Goal: Information Seeking & Learning: Compare options

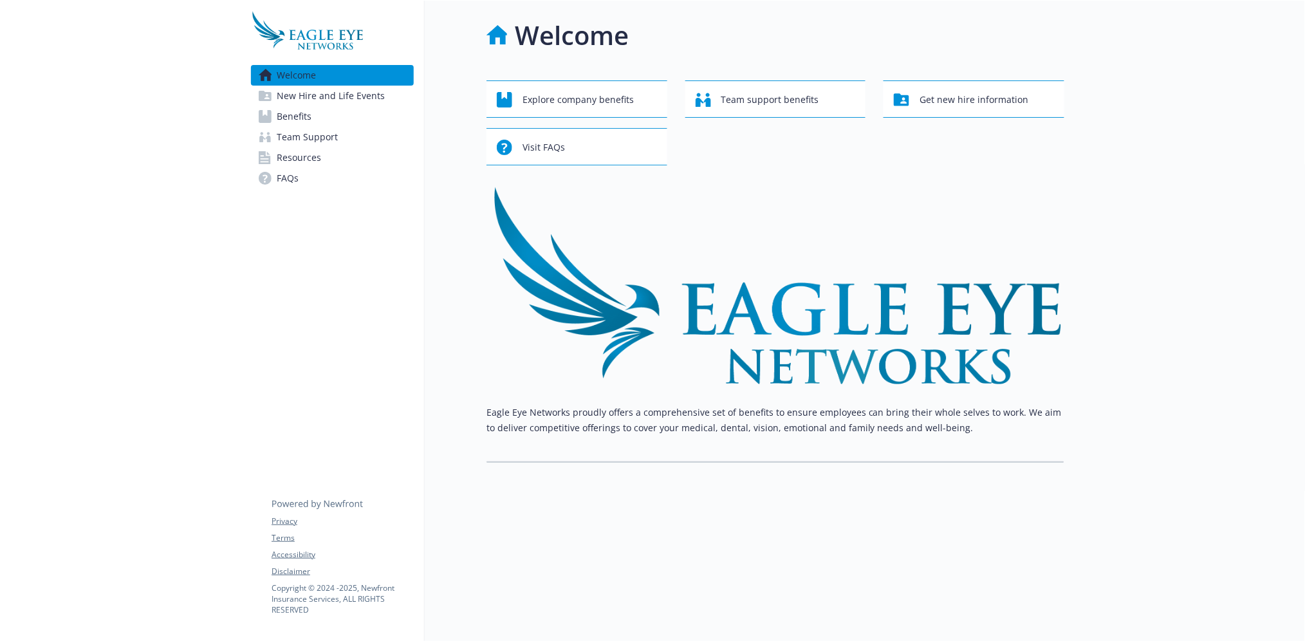
click at [346, 102] on span "New Hire and Life Events" at bounding box center [331, 96] width 108 height 21
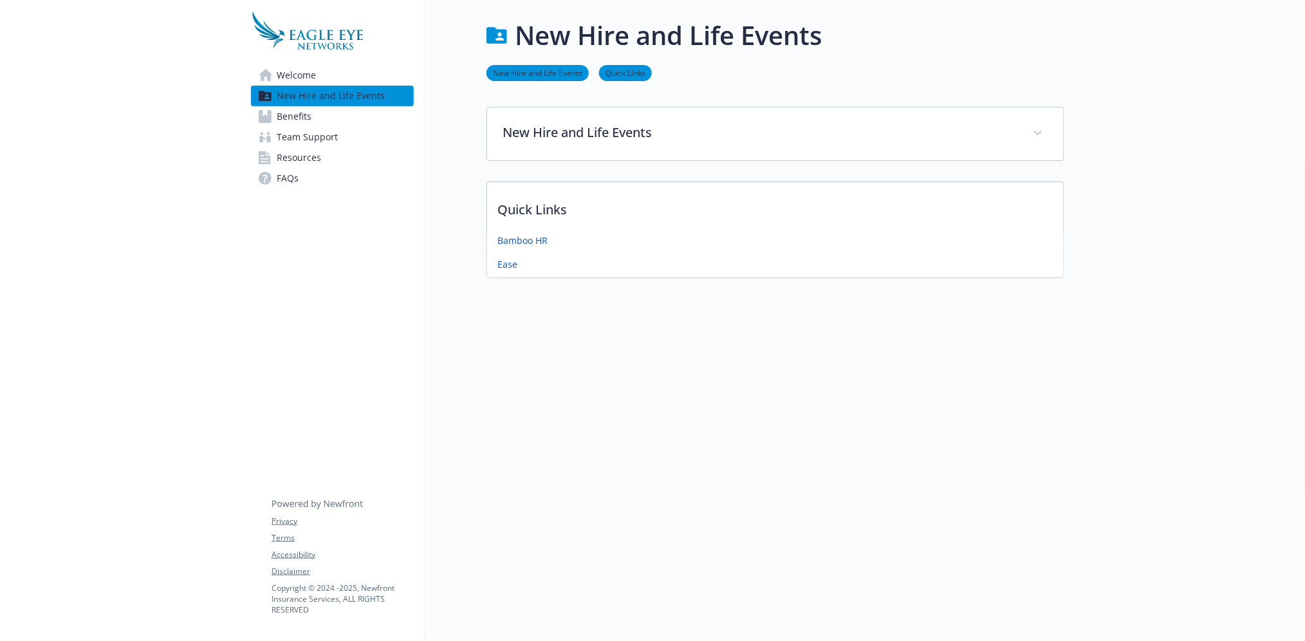
click at [322, 111] on link "Benefits" at bounding box center [332, 116] width 163 height 21
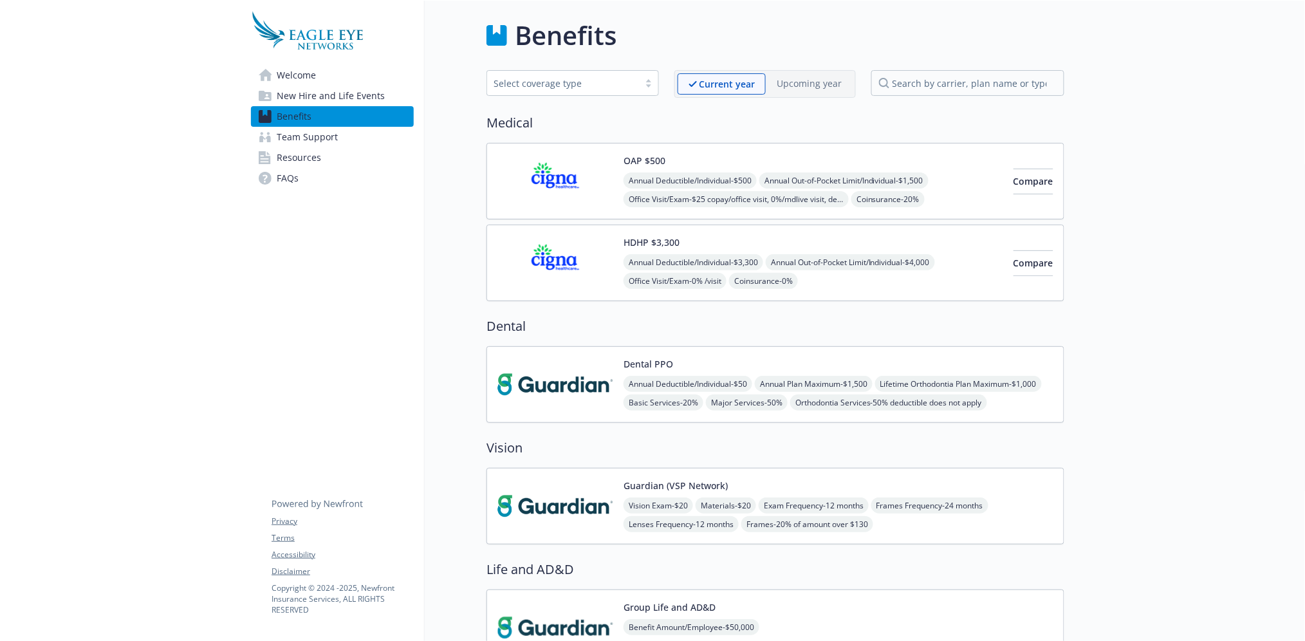
click at [1013, 160] on div "Compare" at bounding box center [1033, 181] width 40 height 55
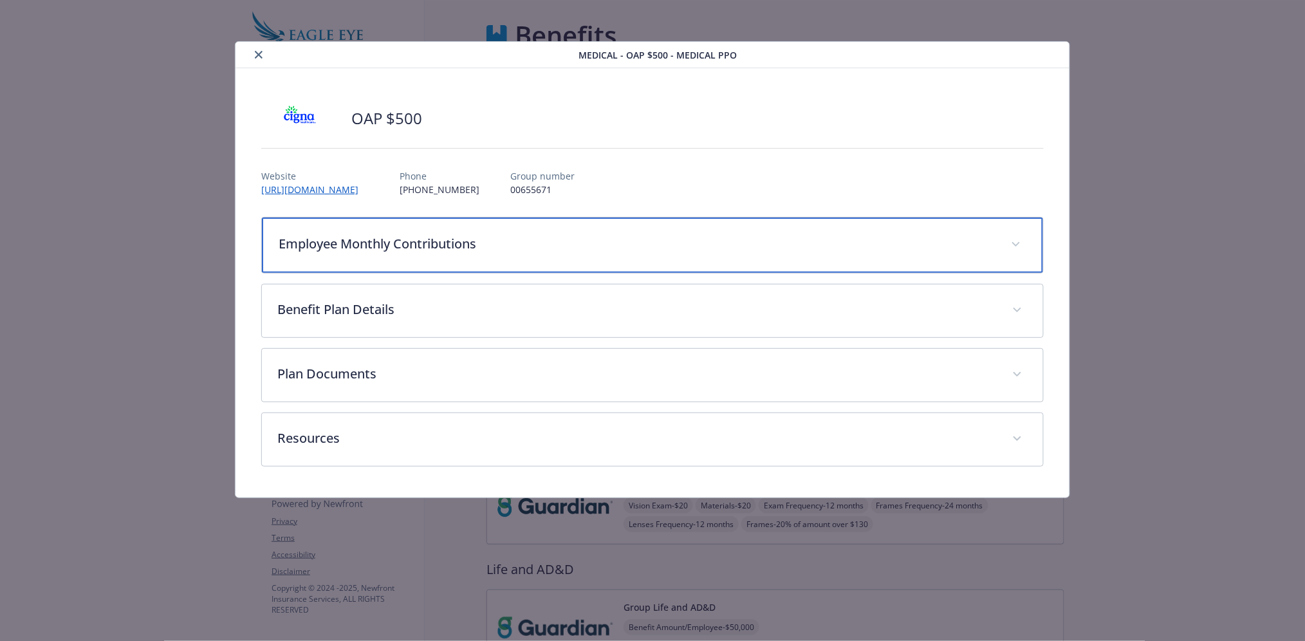
click at [696, 245] on p "Employee Monthly Contributions" at bounding box center [637, 243] width 717 height 19
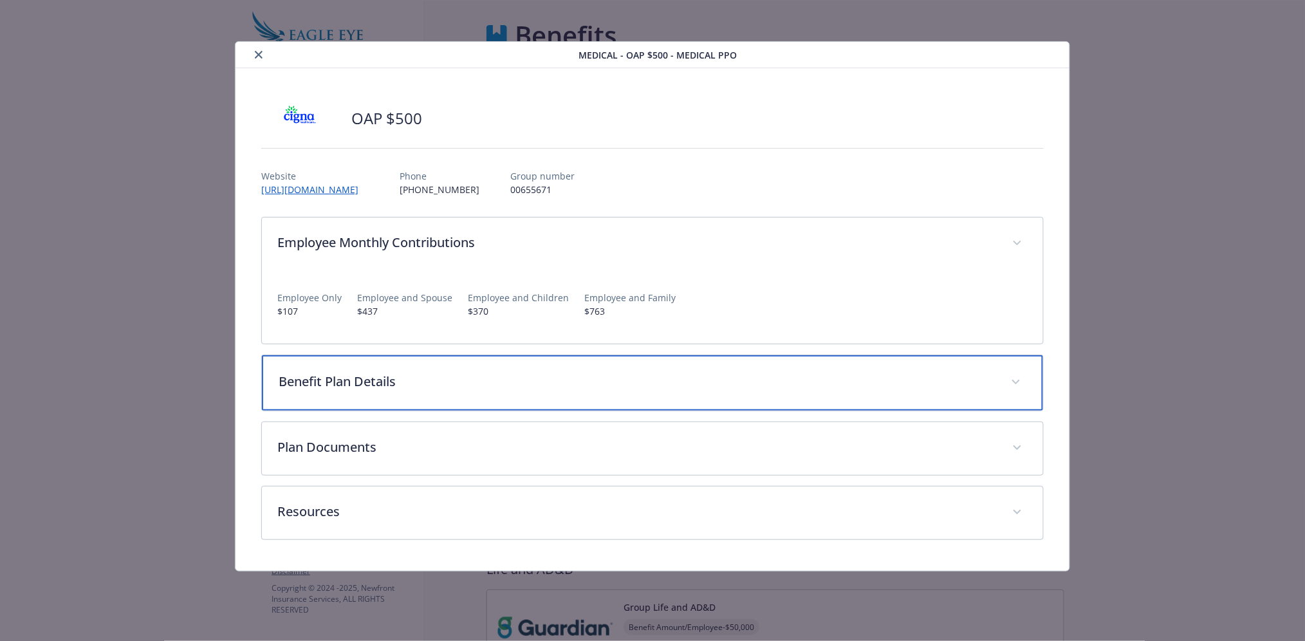
click at [655, 383] on p "Benefit Plan Details" at bounding box center [637, 381] width 717 height 19
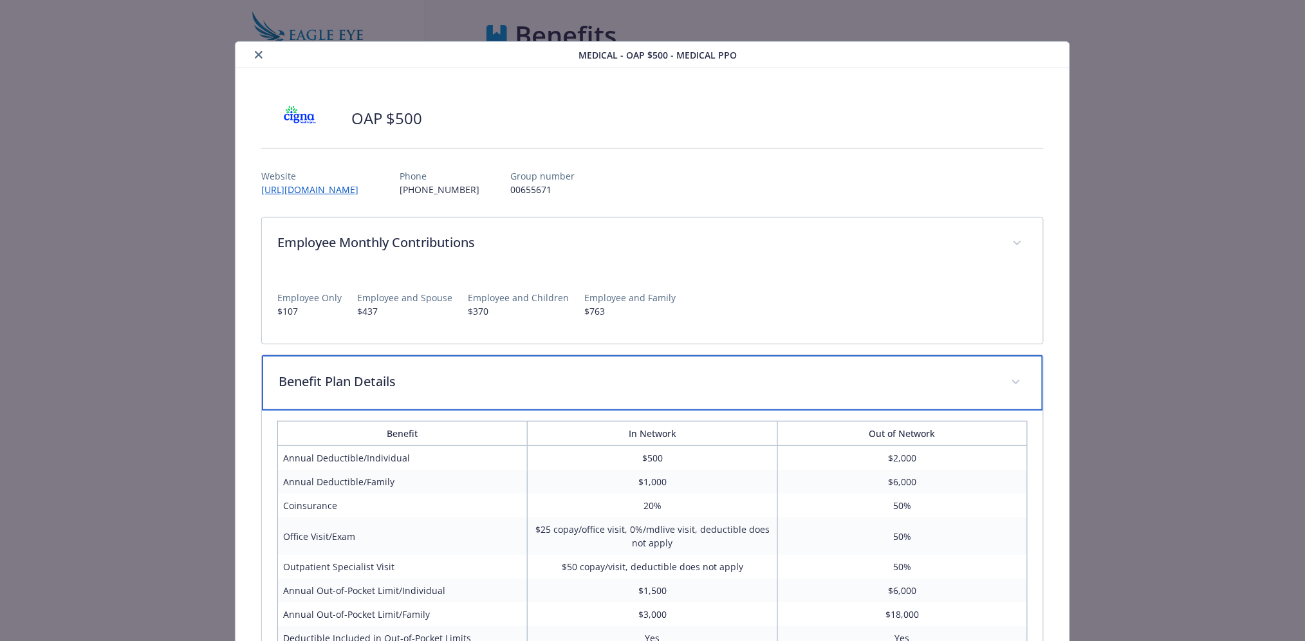
click at [655, 383] on p "Benefit Plan Details" at bounding box center [637, 381] width 717 height 19
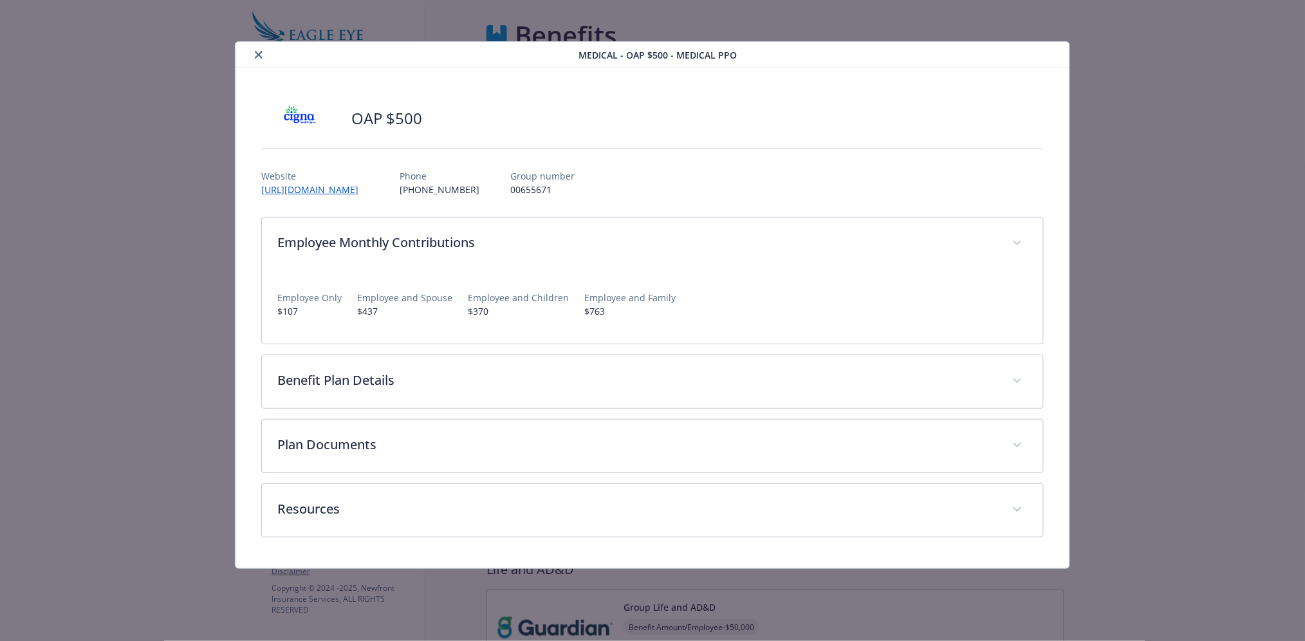
click at [632, 59] on span "Medical - OAP $500 - Medical PPO" at bounding box center [657, 55] width 158 height 14
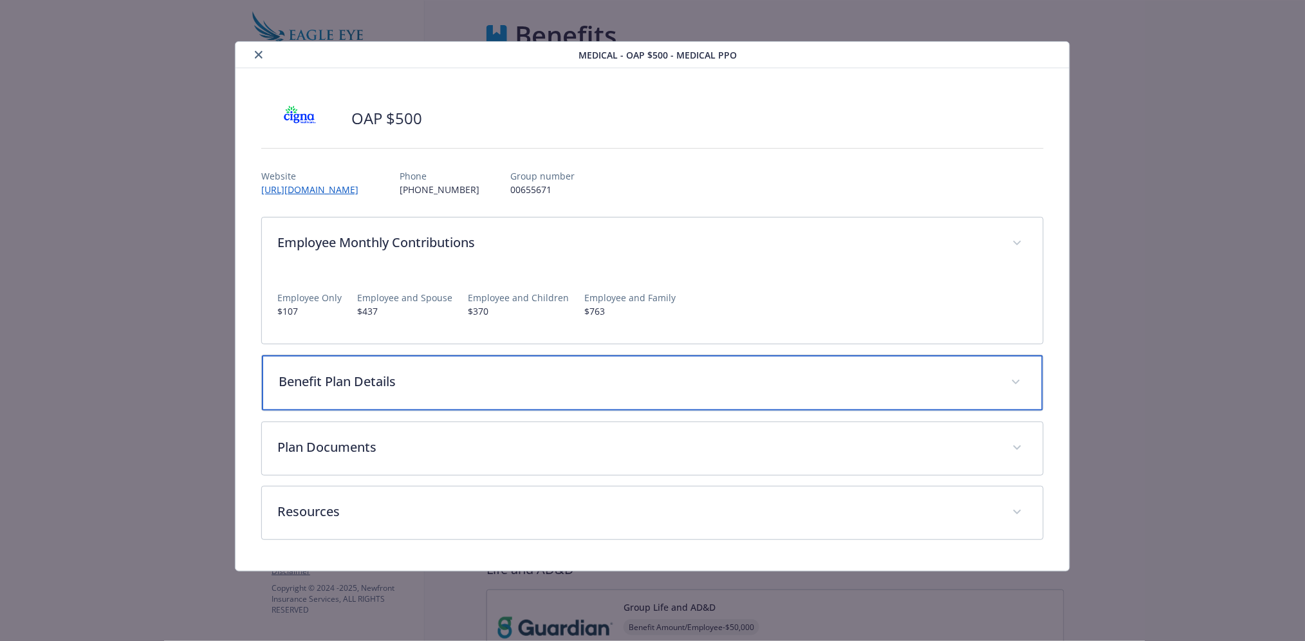
click at [665, 372] on p "Benefit Plan Details" at bounding box center [637, 381] width 717 height 19
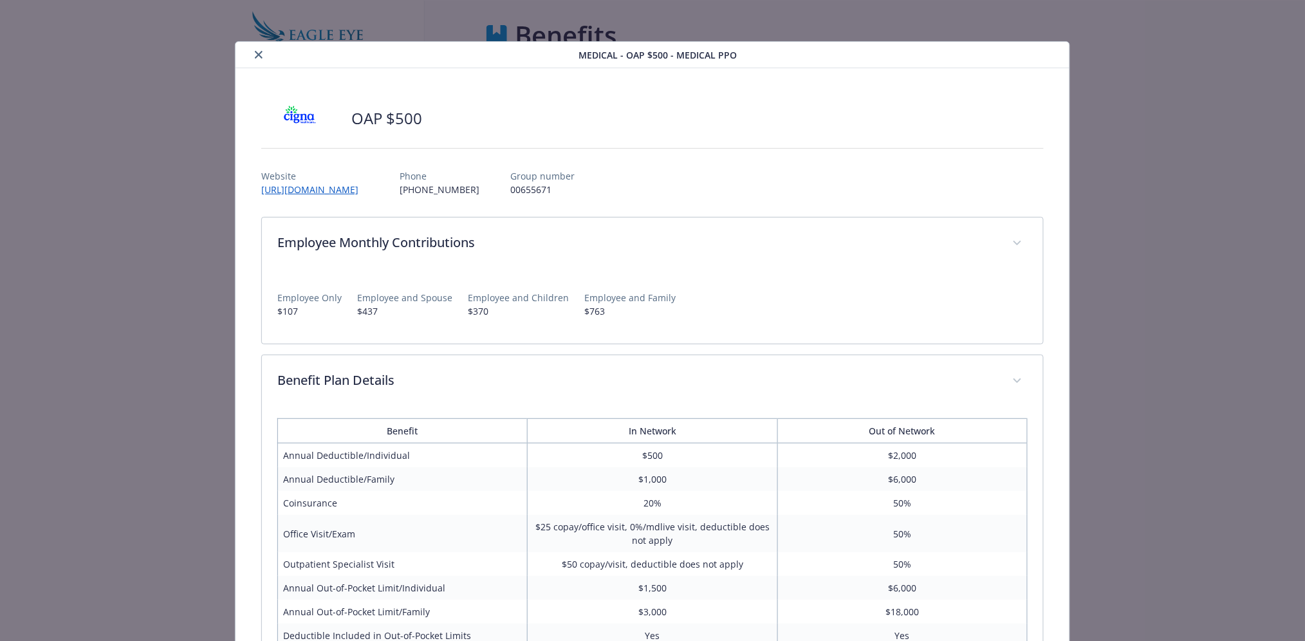
click at [251, 57] on button "close" at bounding box center [258, 54] width 15 height 15
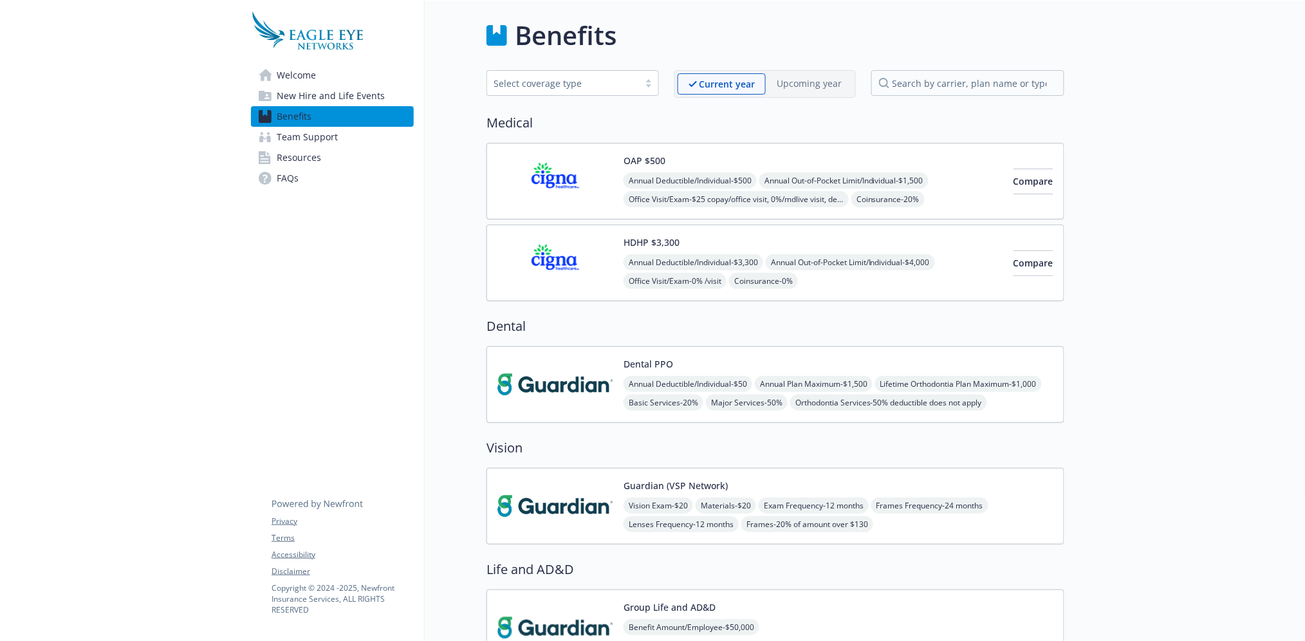
click at [881, 242] on div "HDHP $3,300 Annual Deductible/Individual - $3,300 Annual Out-of-Pocket Limit/In…" at bounding box center [813, 262] width 380 height 55
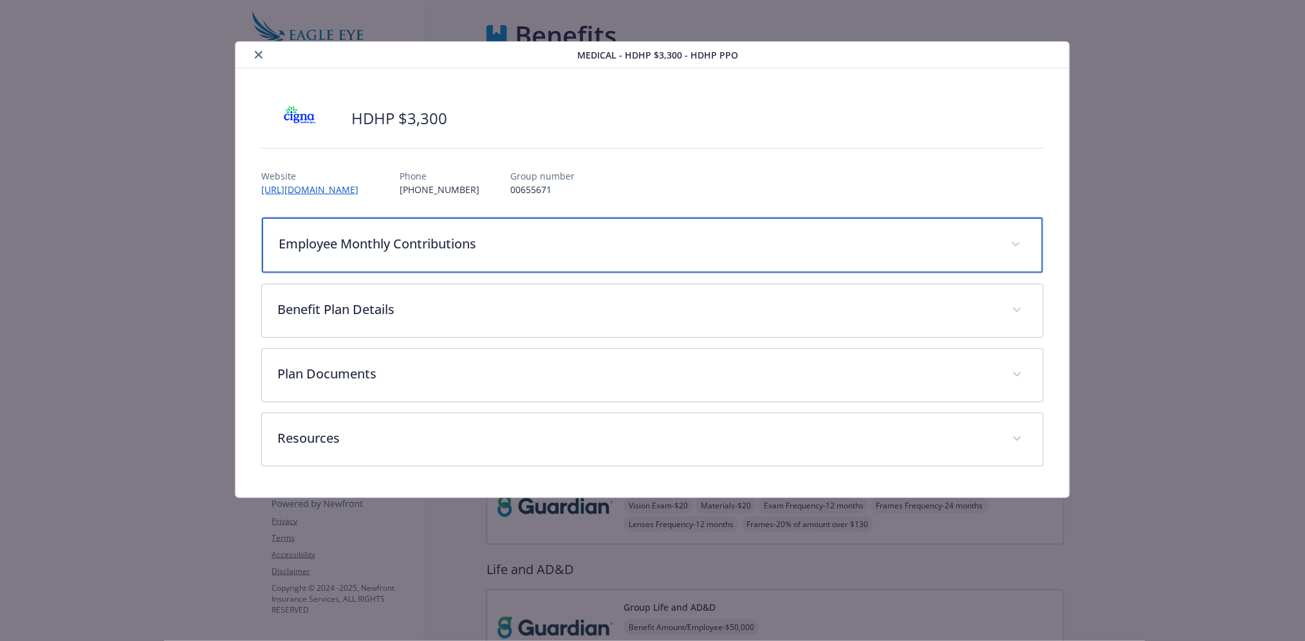
click at [503, 232] on div "Employee Monthly Contributions" at bounding box center [652, 244] width 781 height 55
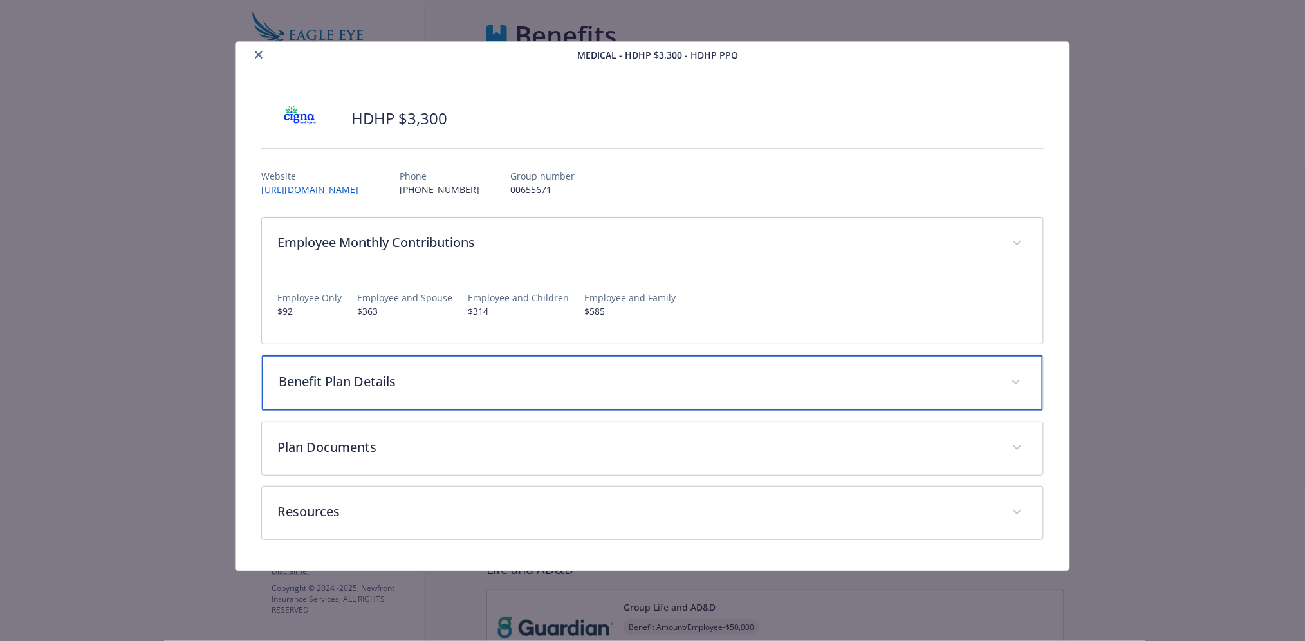
click at [522, 373] on p "Benefit Plan Details" at bounding box center [637, 381] width 717 height 19
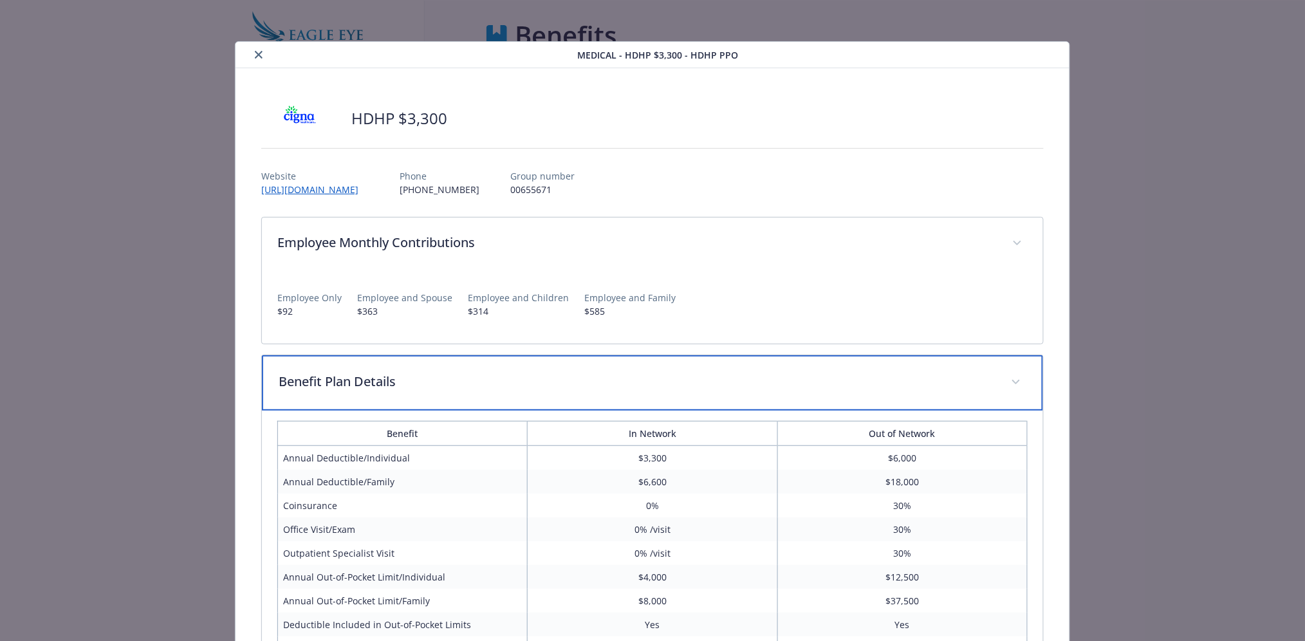
scroll to position [97, 0]
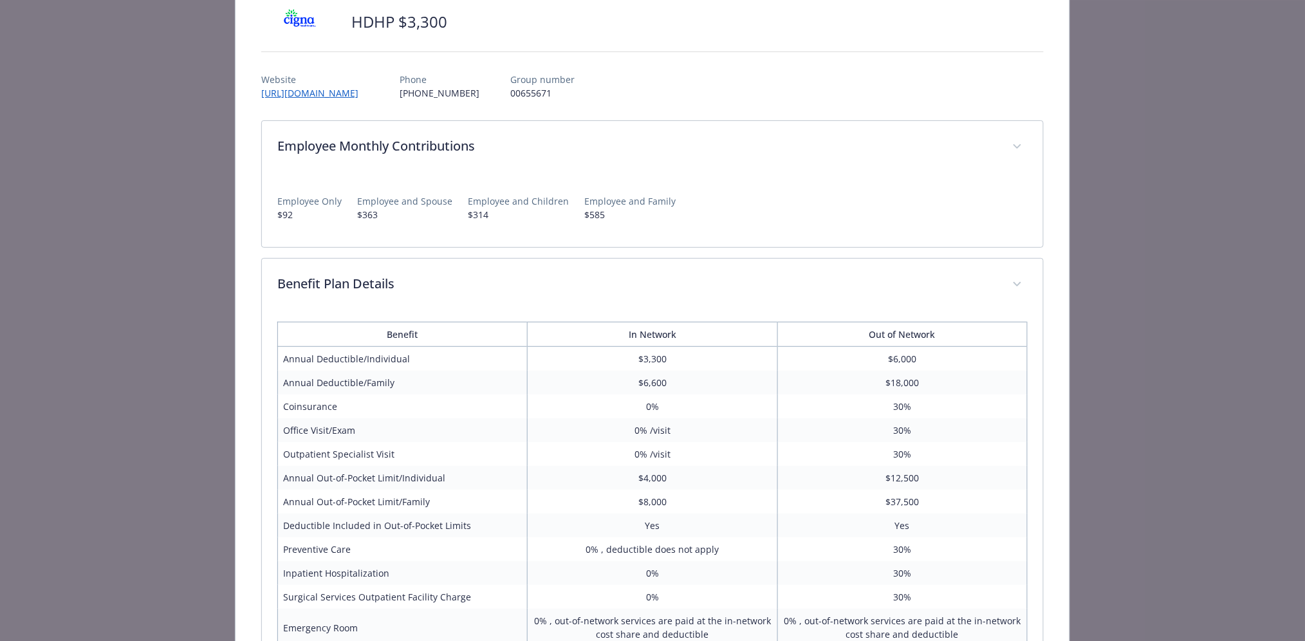
click at [1046, 352] on div "HDHP $3,300 Website http://www.mycigna.com Phone (866) 494-2111 Group number 00…" at bounding box center [652, 533] width 834 height 1123
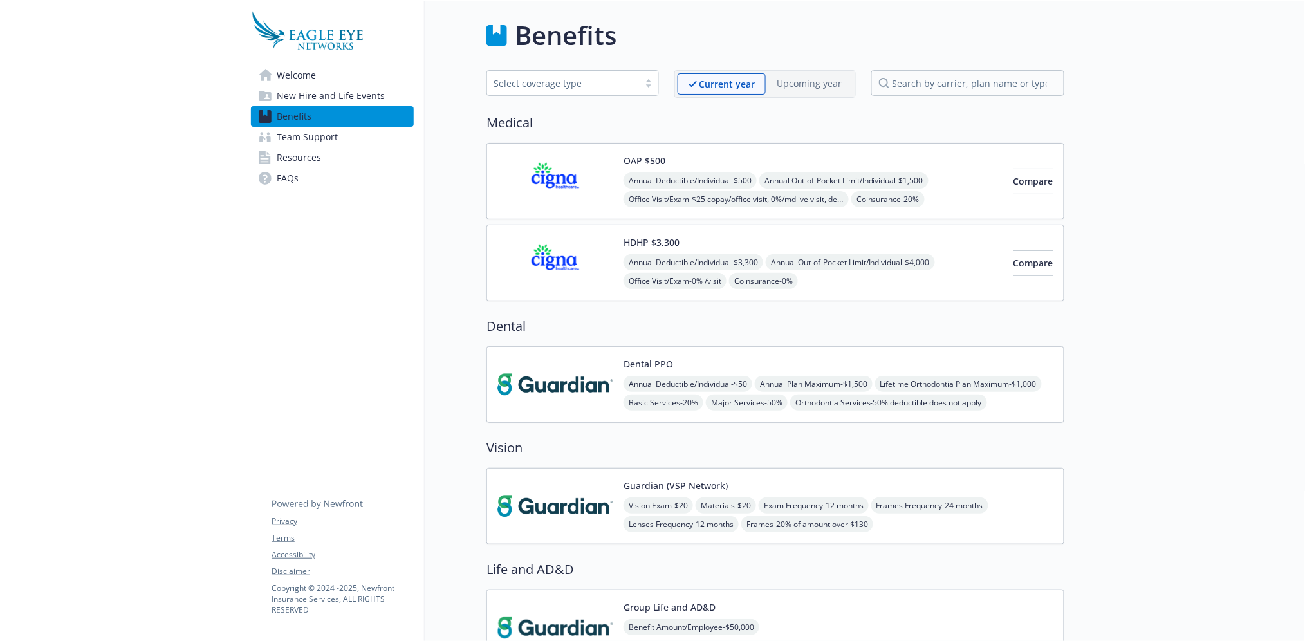
click at [867, 157] on div "OAP $500 Annual Deductible/Individual - $500 Annual Out-of-Pocket Limit/Individ…" at bounding box center [813, 181] width 380 height 55
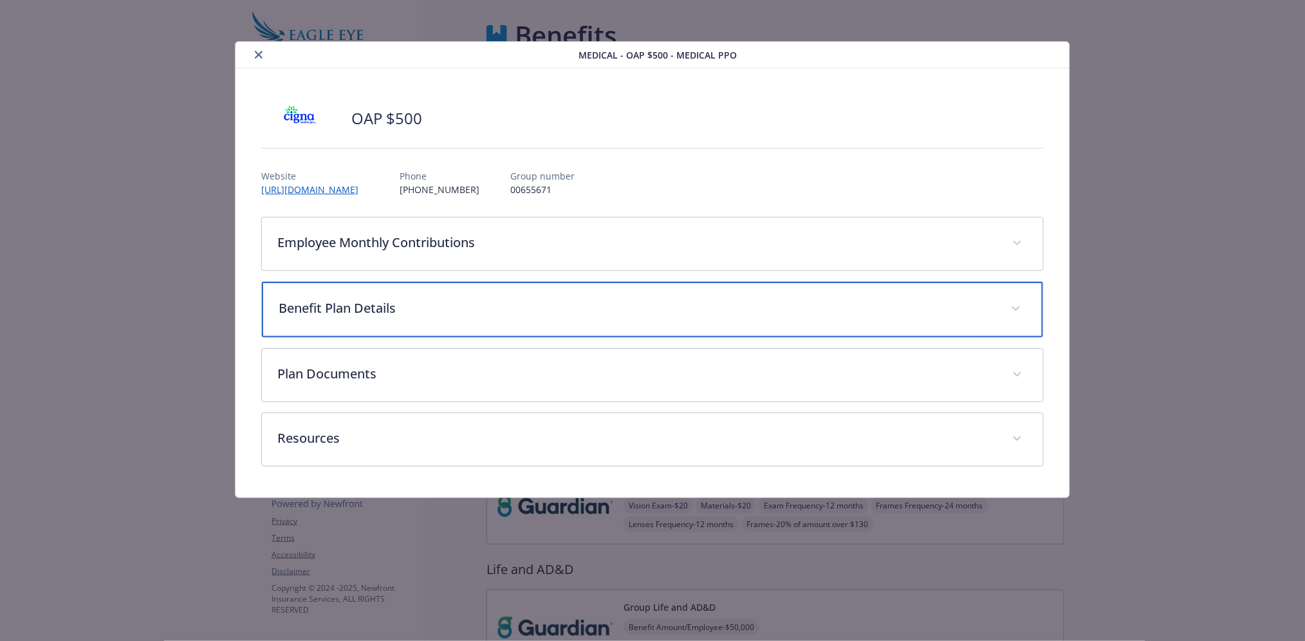
click at [558, 288] on div "Benefit Plan Details" at bounding box center [652, 309] width 781 height 55
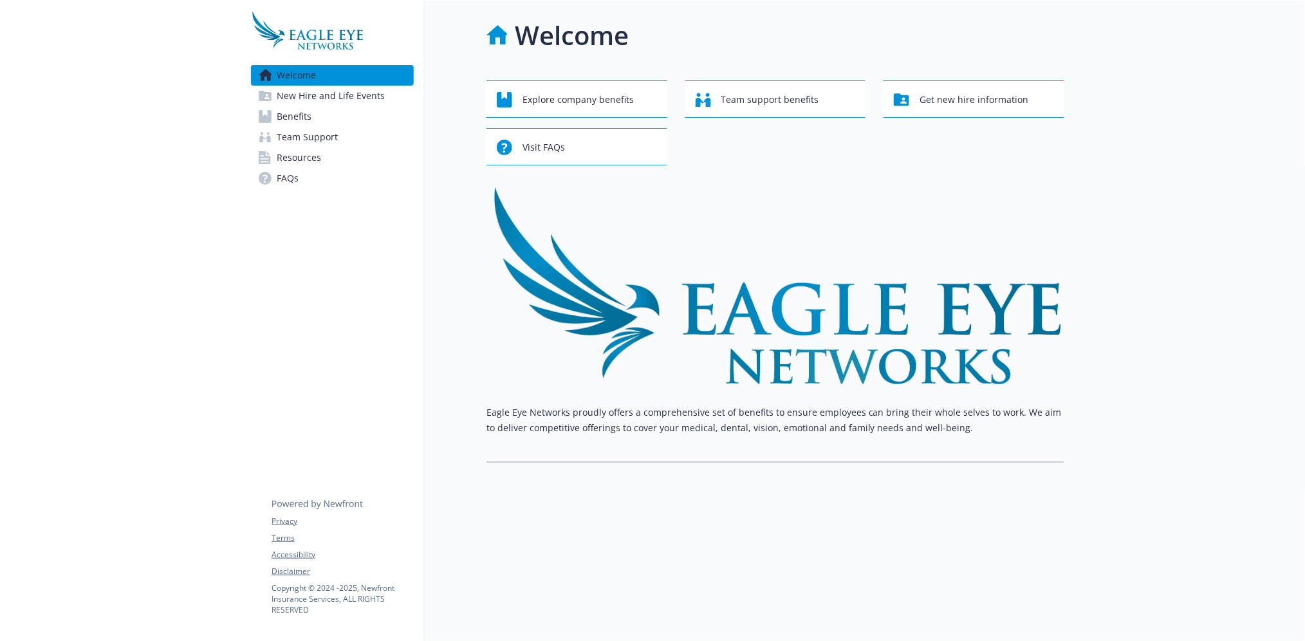
click at [288, 95] on span "New Hire and Life Events" at bounding box center [331, 96] width 108 height 21
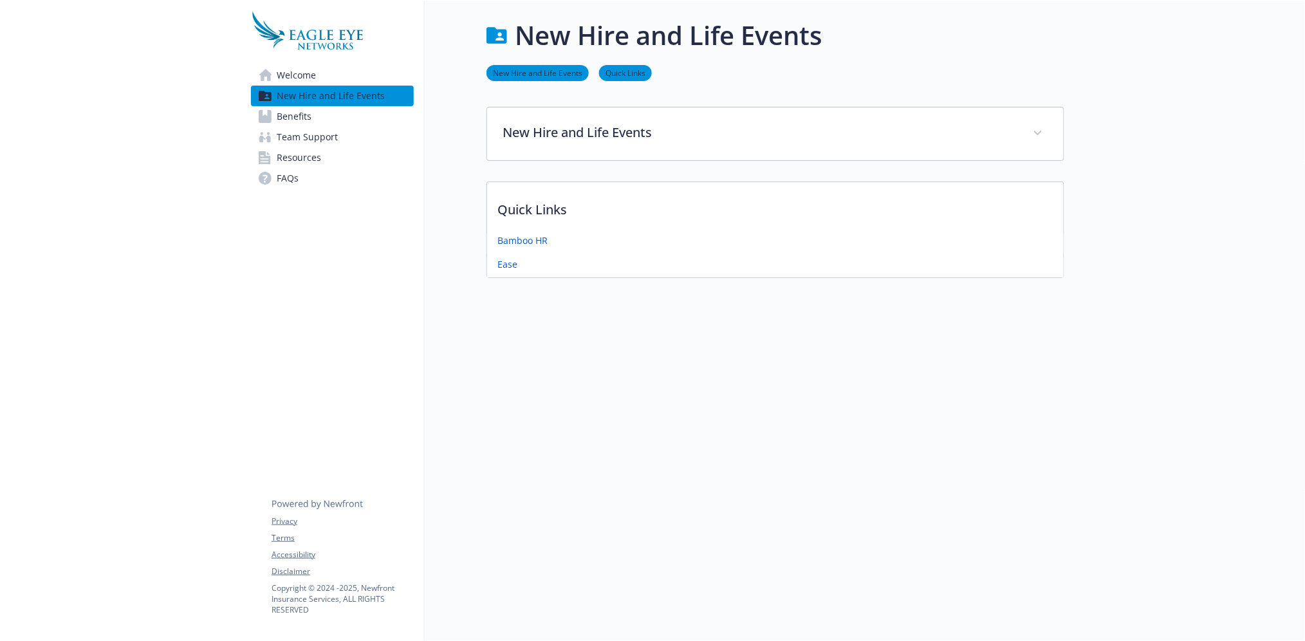
click at [302, 115] on span "Benefits" at bounding box center [294, 116] width 35 height 21
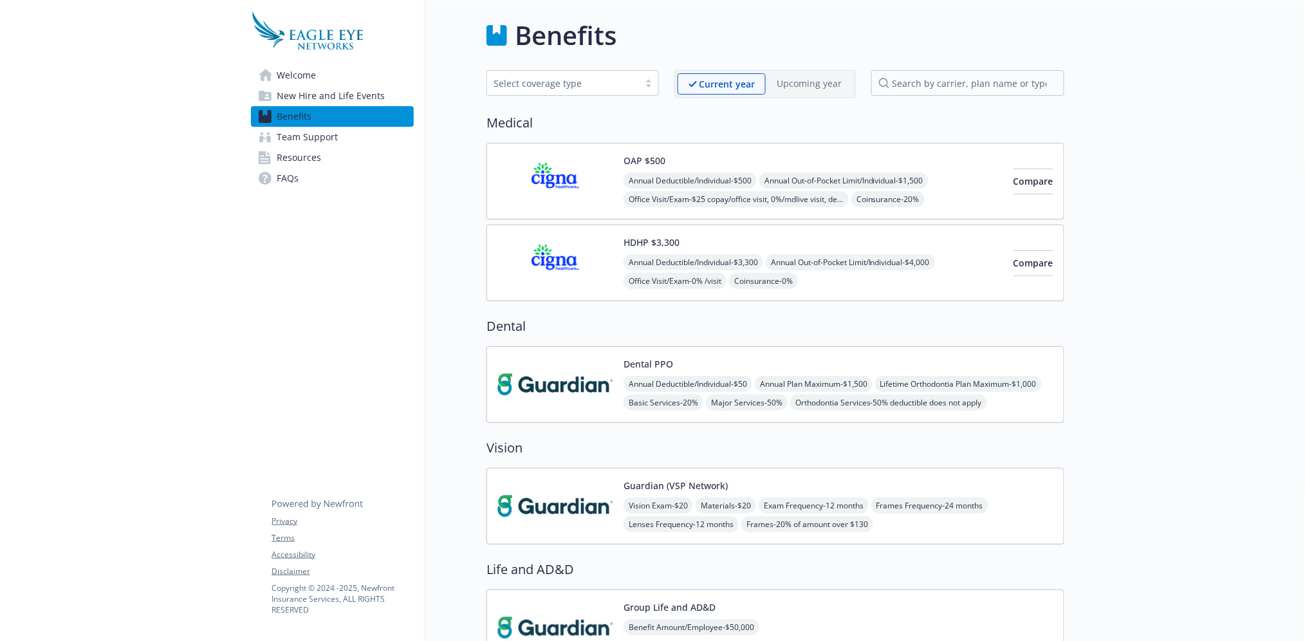
click at [941, 236] on div "HDHP $3,300 Annual Deductible/Individual - $3,300 Annual Out-of-Pocket Limit/In…" at bounding box center [813, 262] width 380 height 55
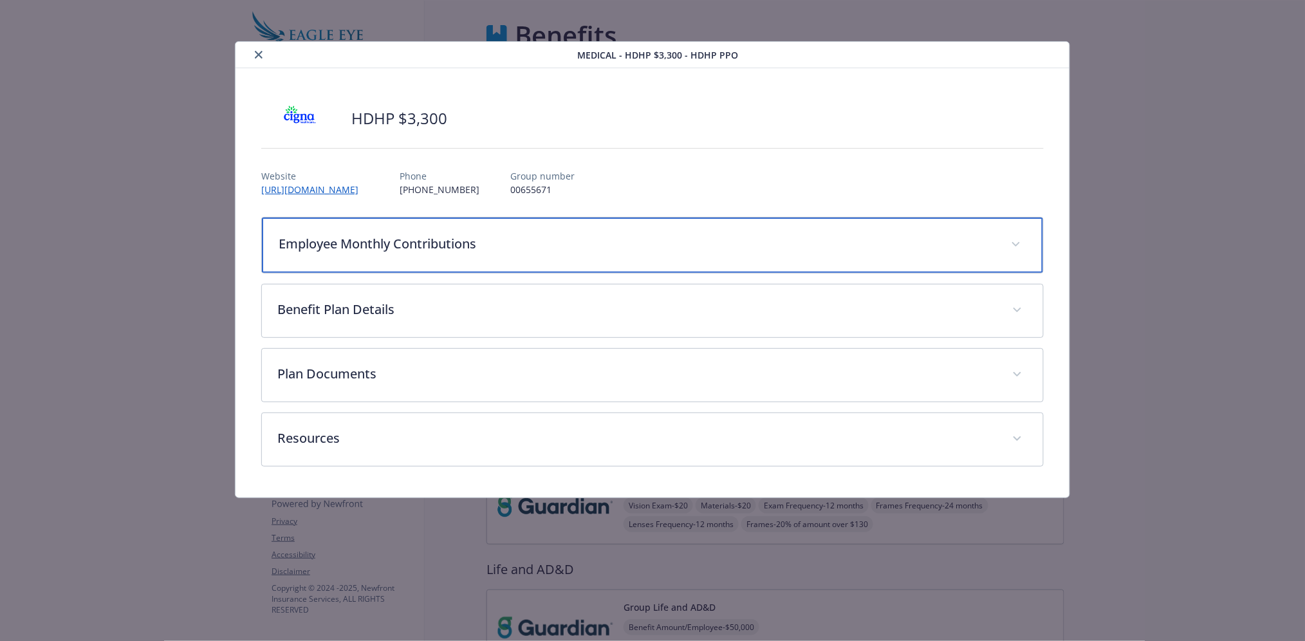
click at [500, 247] on p "Employee Monthly Contributions" at bounding box center [637, 243] width 717 height 19
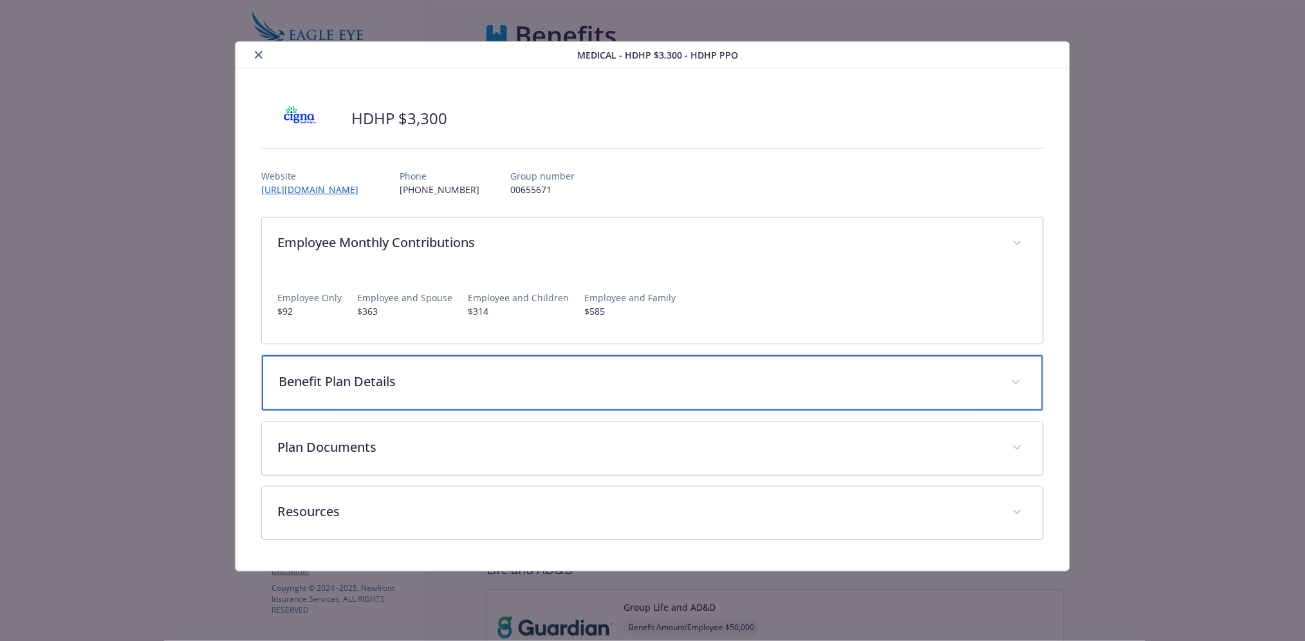
click at [478, 386] on p "Benefit Plan Details" at bounding box center [637, 381] width 717 height 19
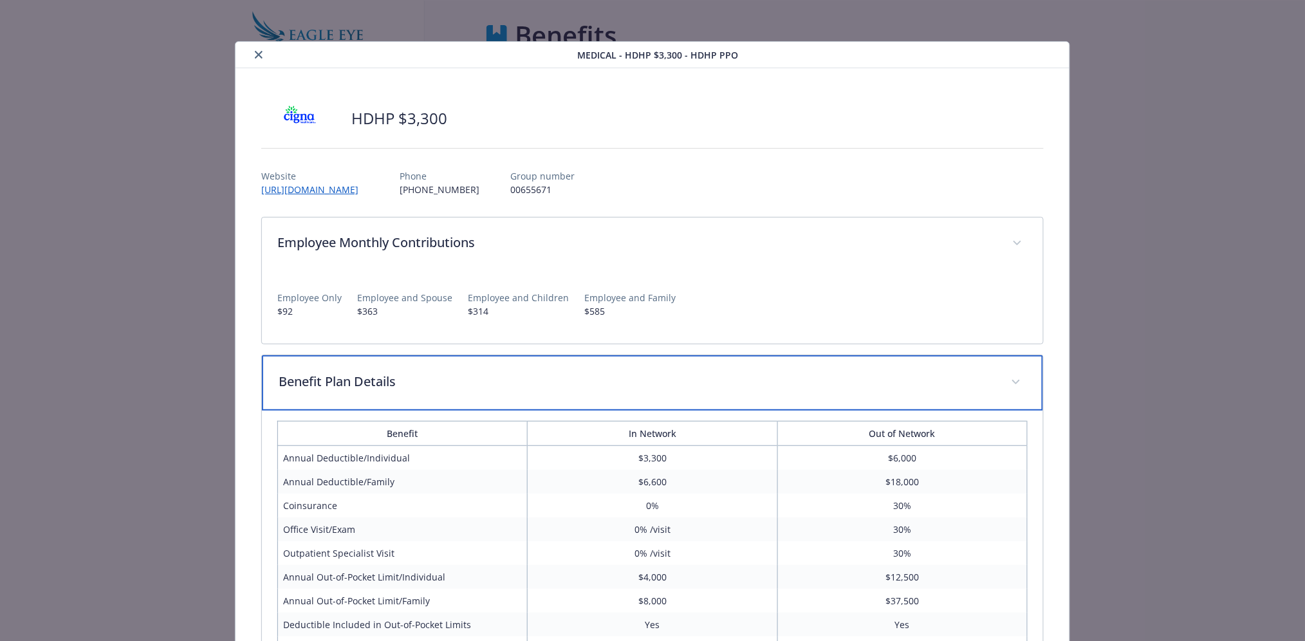
click at [478, 386] on p "Benefit Plan Details" at bounding box center [637, 381] width 717 height 19
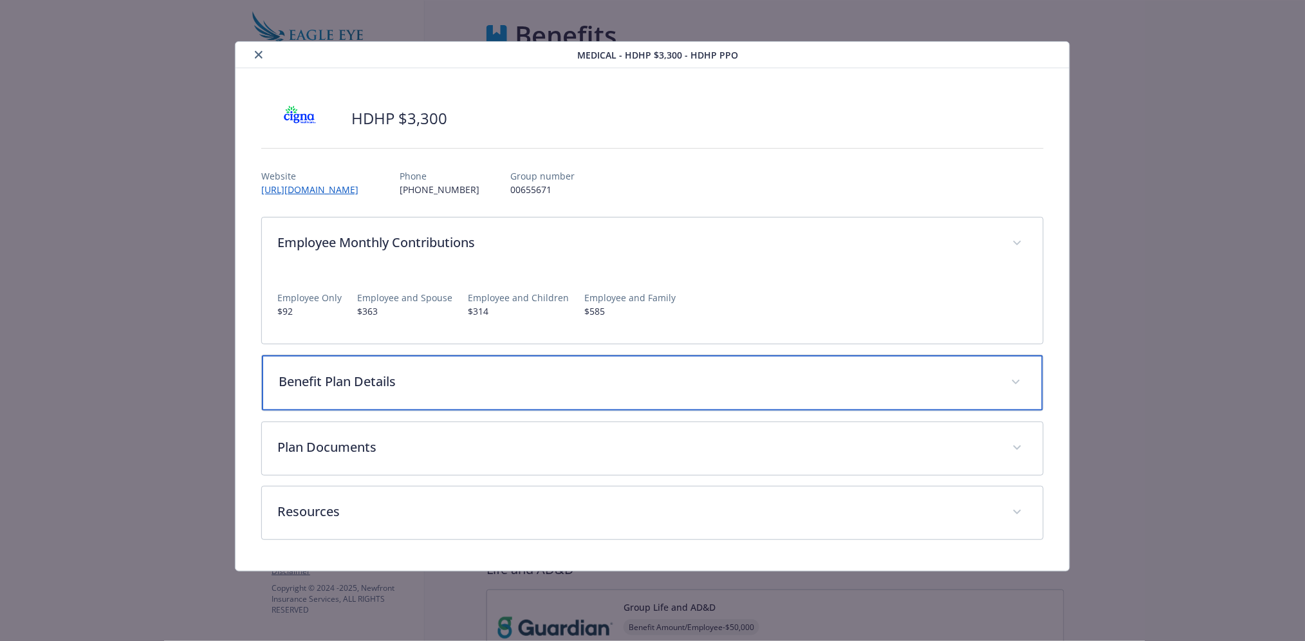
click at [548, 385] on p "Benefit Plan Details" at bounding box center [637, 381] width 717 height 19
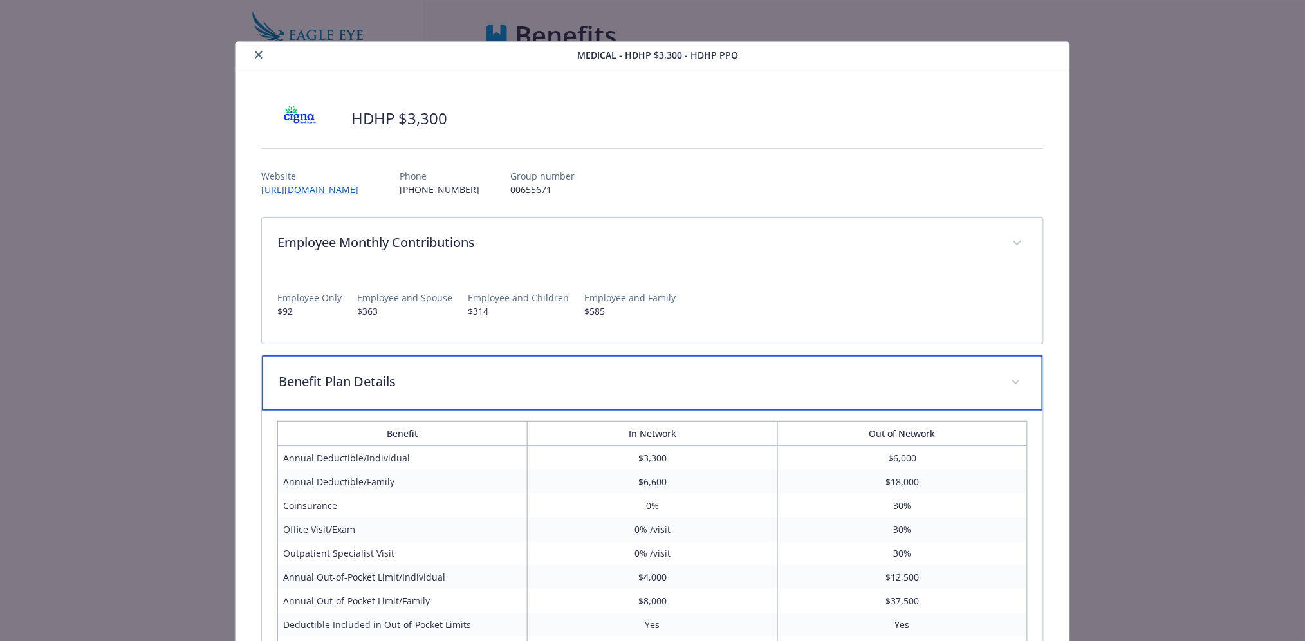
click at [548, 385] on p "Benefit Plan Details" at bounding box center [637, 381] width 717 height 19
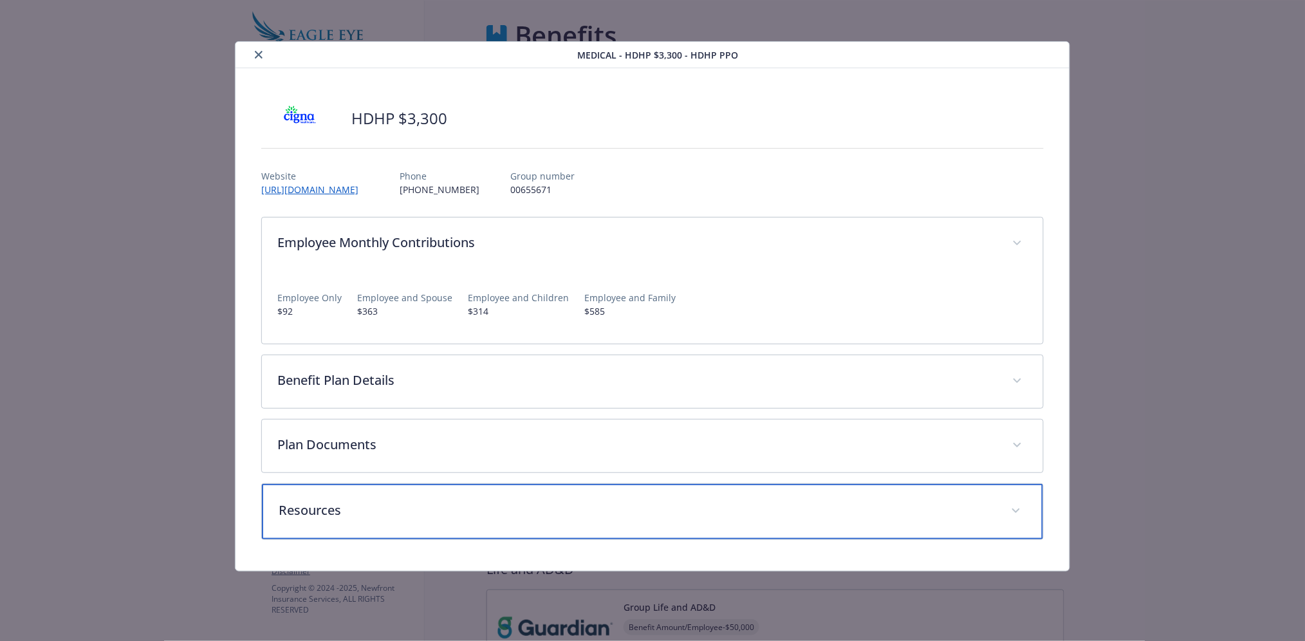
click at [406, 520] on p "Resources" at bounding box center [637, 510] width 717 height 19
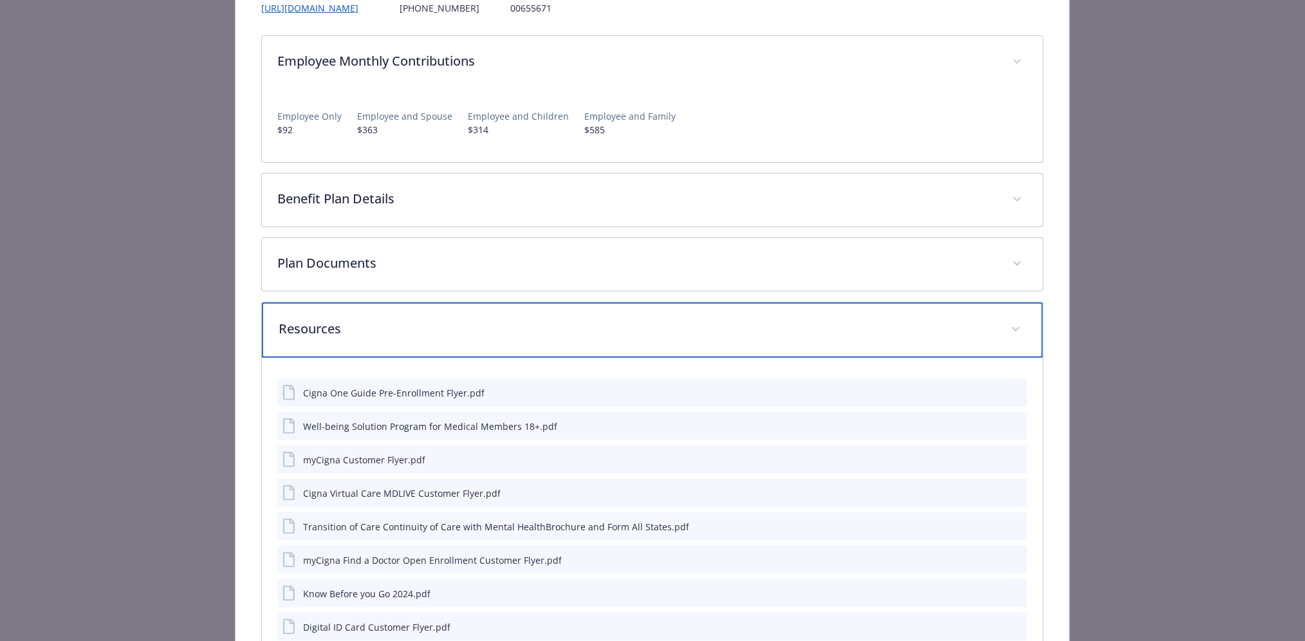
scroll to position [193, 0]
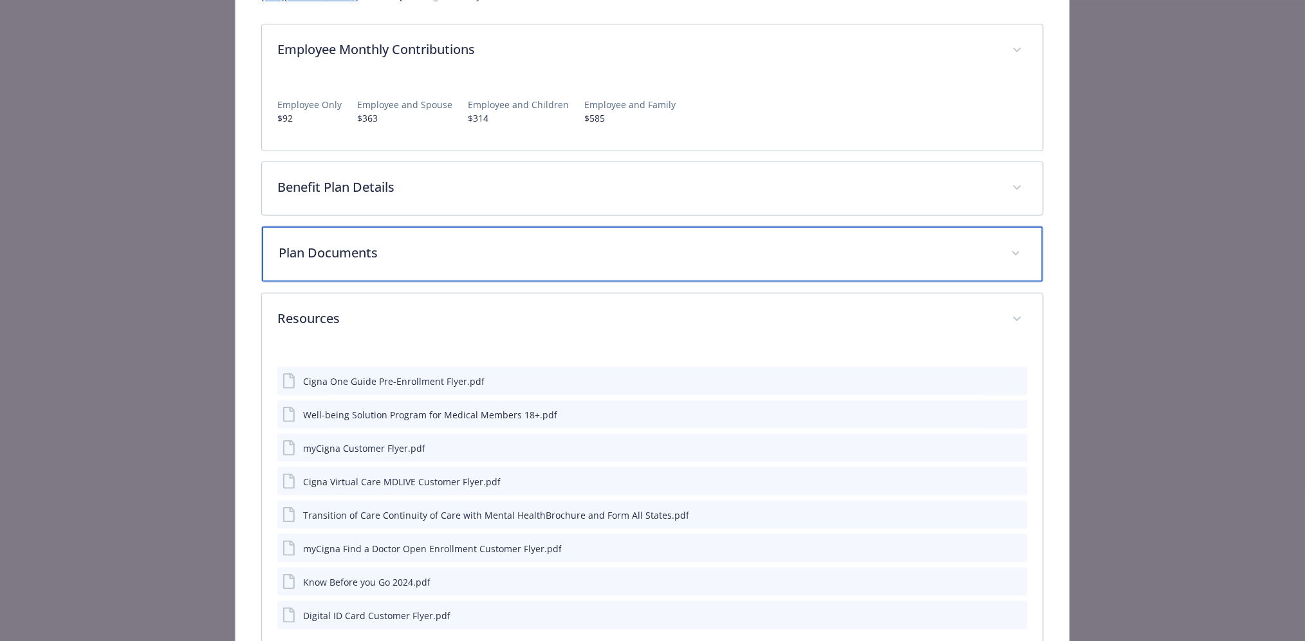
click at [405, 262] on p "Plan Documents" at bounding box center [637, 252] width 717 height 19
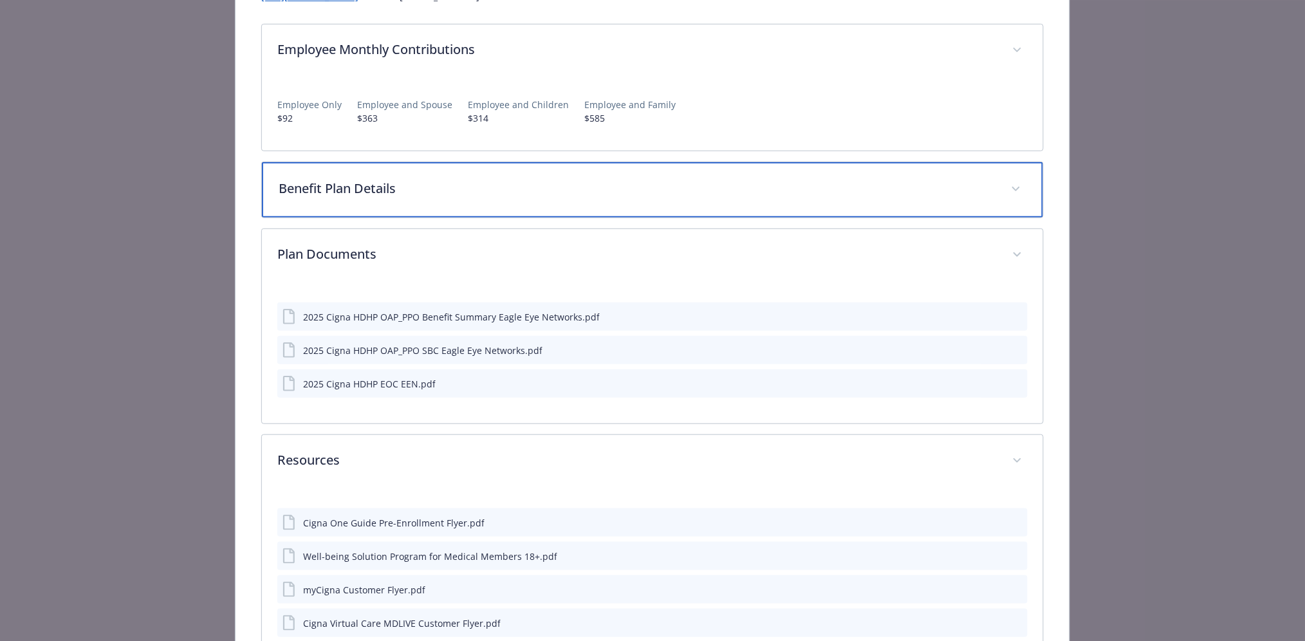
click at [390, 172] on div "Benefit Plan Details" at bounding box center [652, 189] width 781 height 55
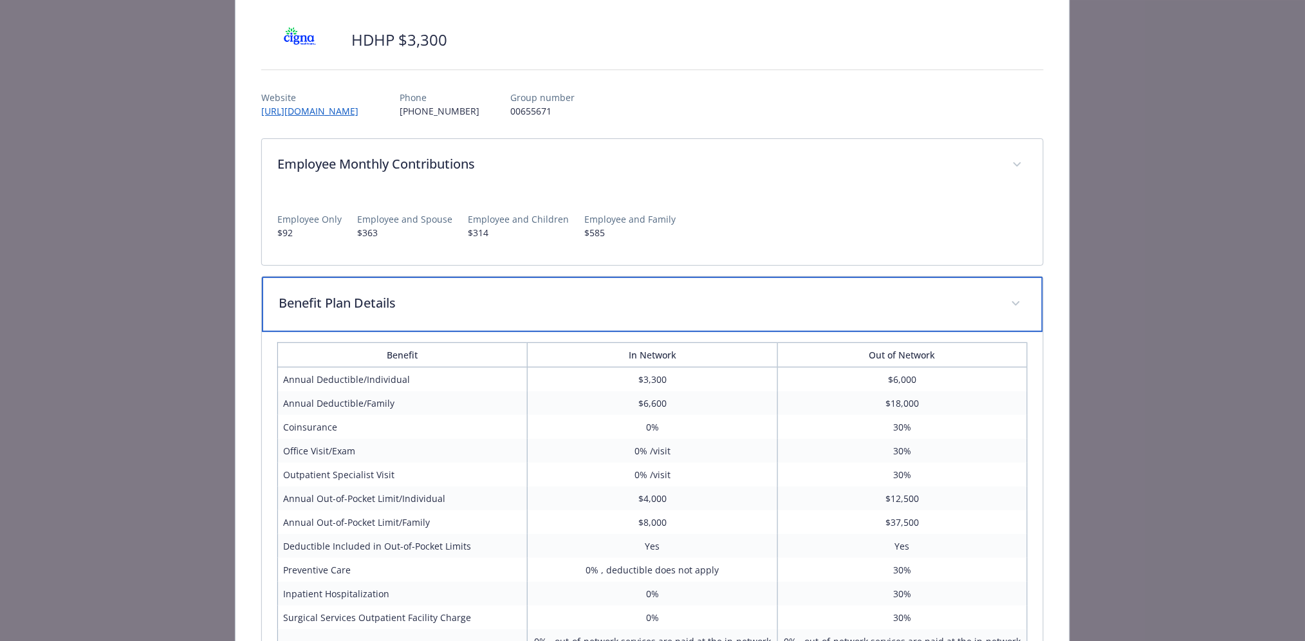
scroll to position [0, 0]
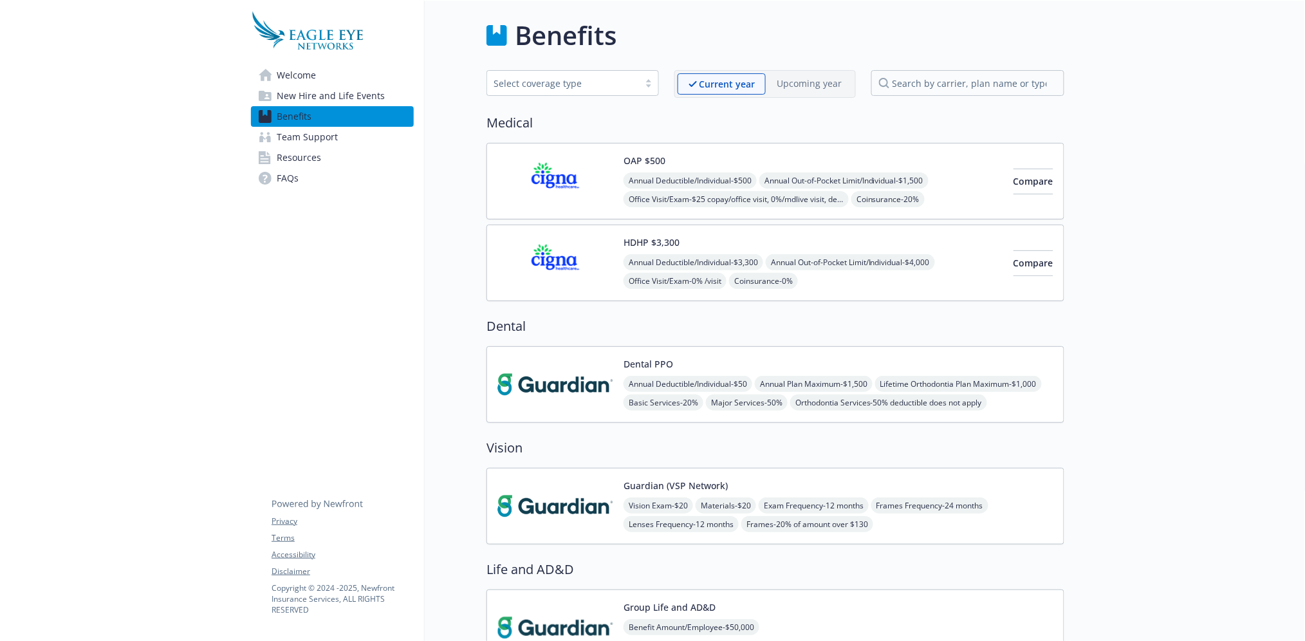
click at [803, 86] on p "Upcoming year" at bounding box center [809, 84] width 65 height 14
click at [290, 72] on span "Welcome" at bounding box center [296, 75] width 39 height 21
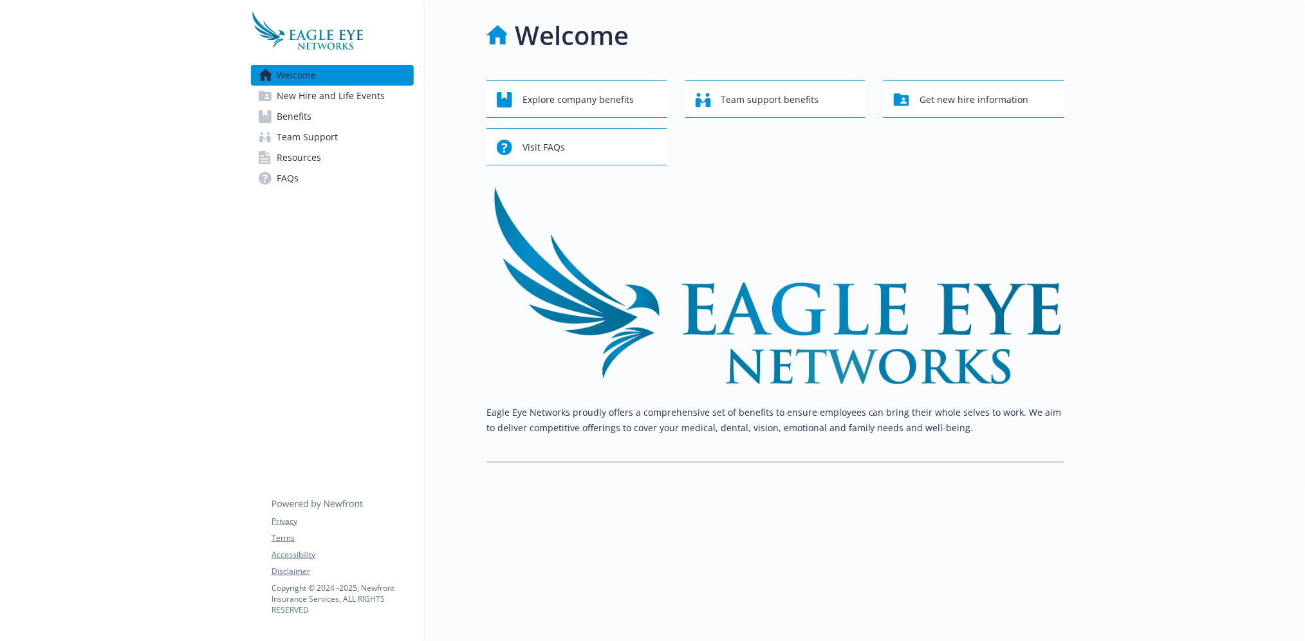
click at [137, 174] on div at bounding box center [120, 321] width 241 height 641
click at [308, 101] on span "New Hire and Life Events" at bounding box center [331, 96] width 108 height 21
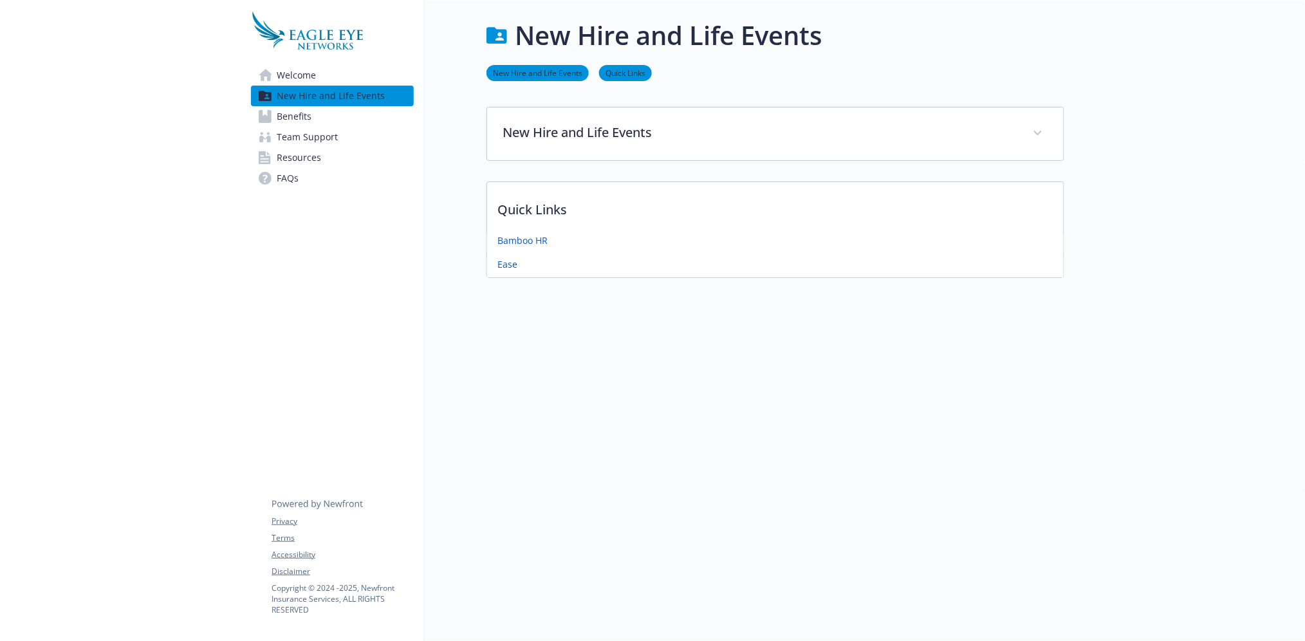
click at [302, 60] on div "Welcome New Hire and Life Events Benefits Team Support Resources FAQs Privacy T…" at bounding box center [332, 108] width 183 height 214
click at [301, 69] on span "Welcome" at bounding box center [296, 75] width 39 height 21
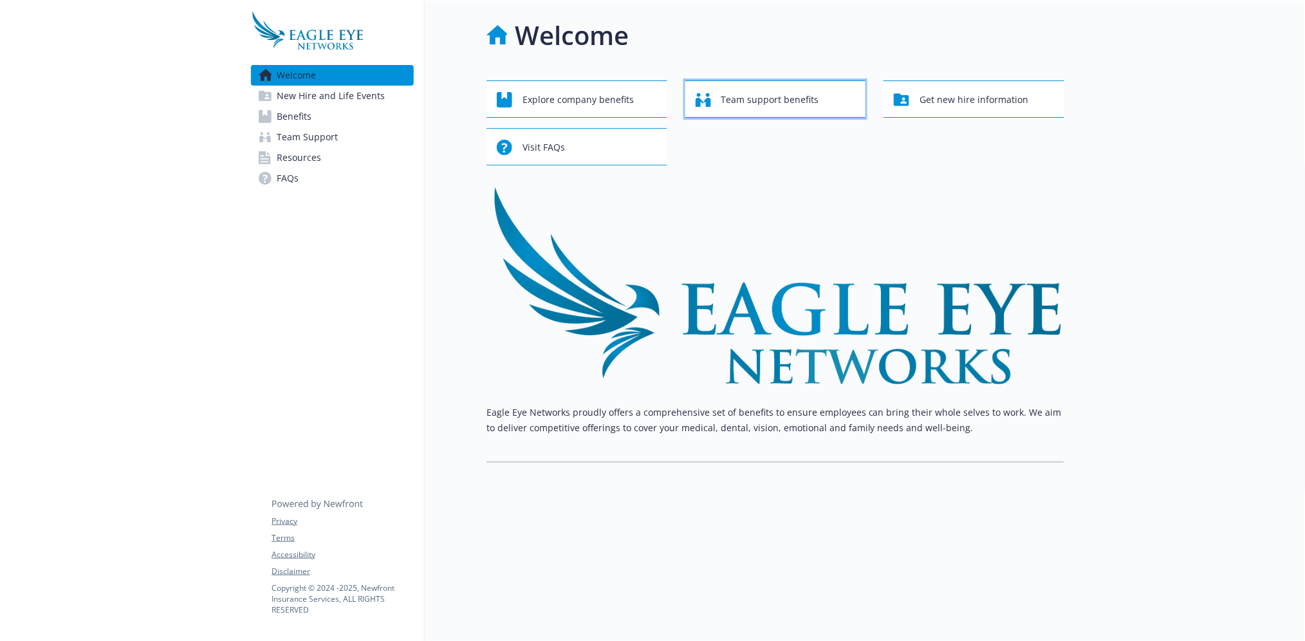
click at [779, 101] on span "Team support benefits" at bounding box center [770, 100] width 98 height 24
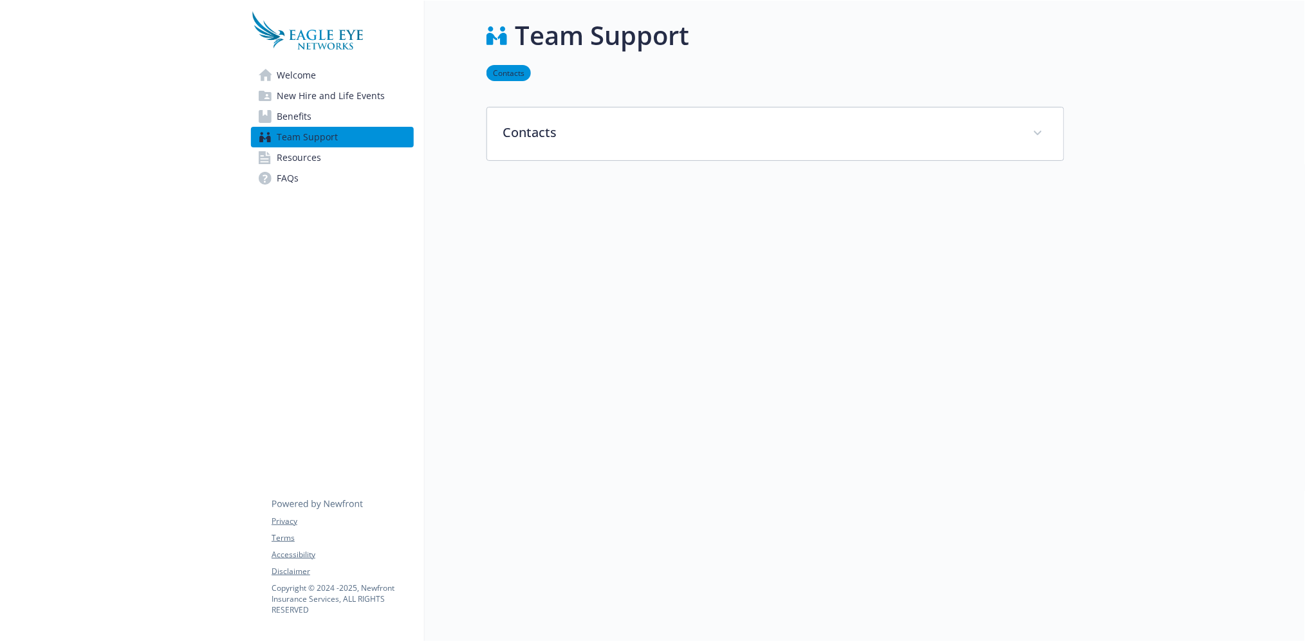
click at [358, 163] on link "Resources" at bounding box center [332, 157] width 163 height 21
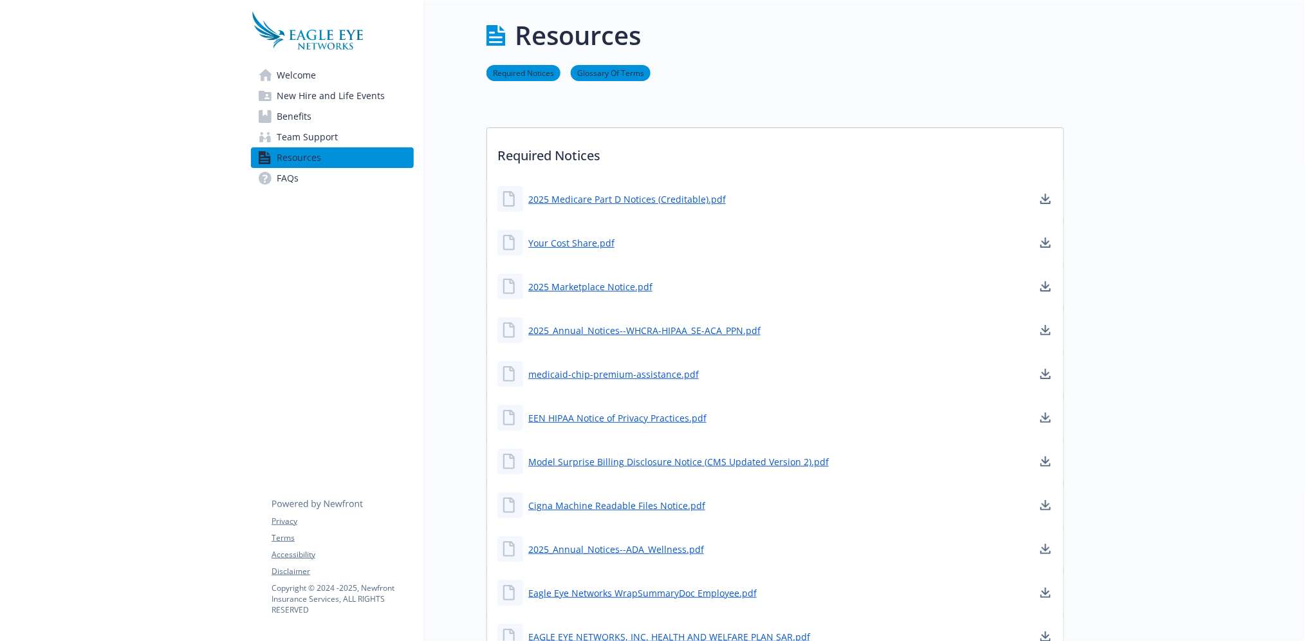
click at [317, 187] on link "FAQs" at bounding box center [332, 178] width 163 height 21
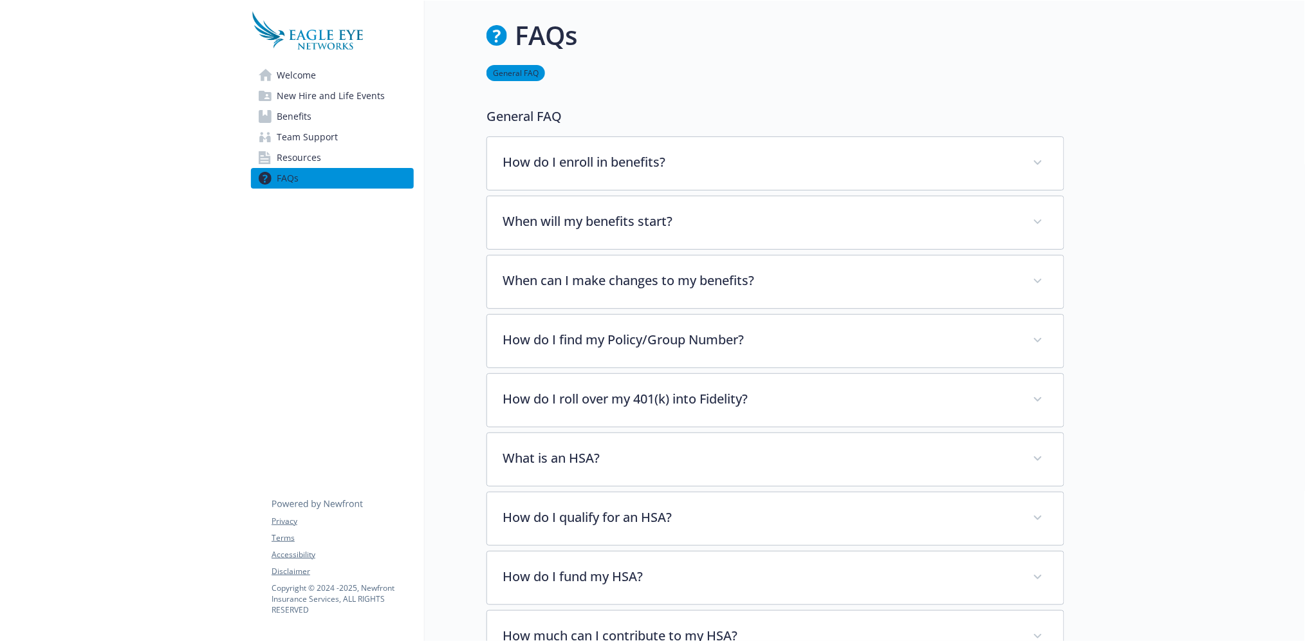
click at [328, 157] on link "Resources" at bounding box center [332, 157] width 163 height 21
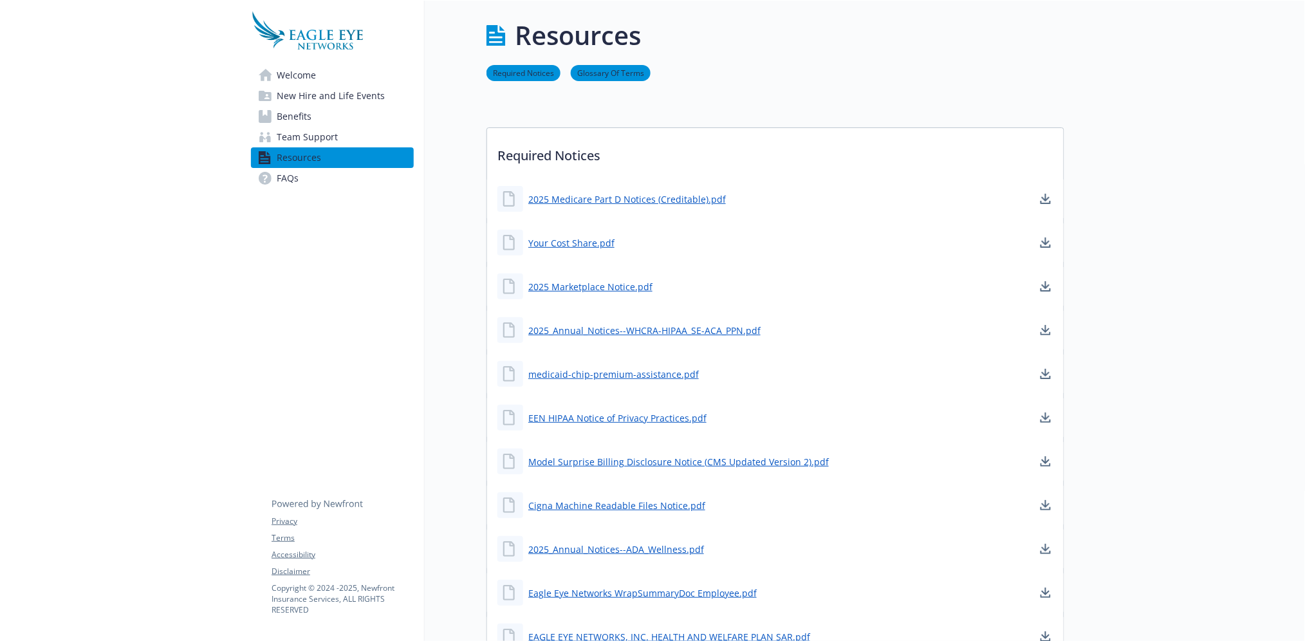
click at [318, 131] on span "Team Support" at bounding box center [307, 137] width 61 height 21
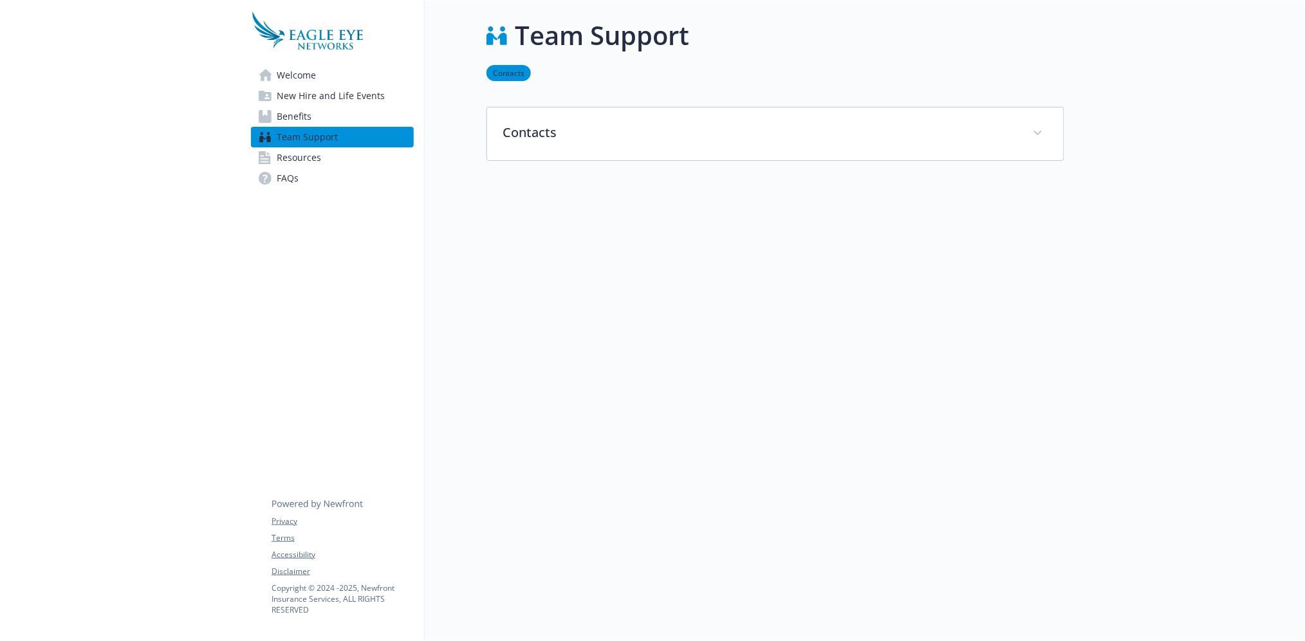
click at [314, 117] on link "Benefits" at bounding box center [332, 116] width 163 height 21
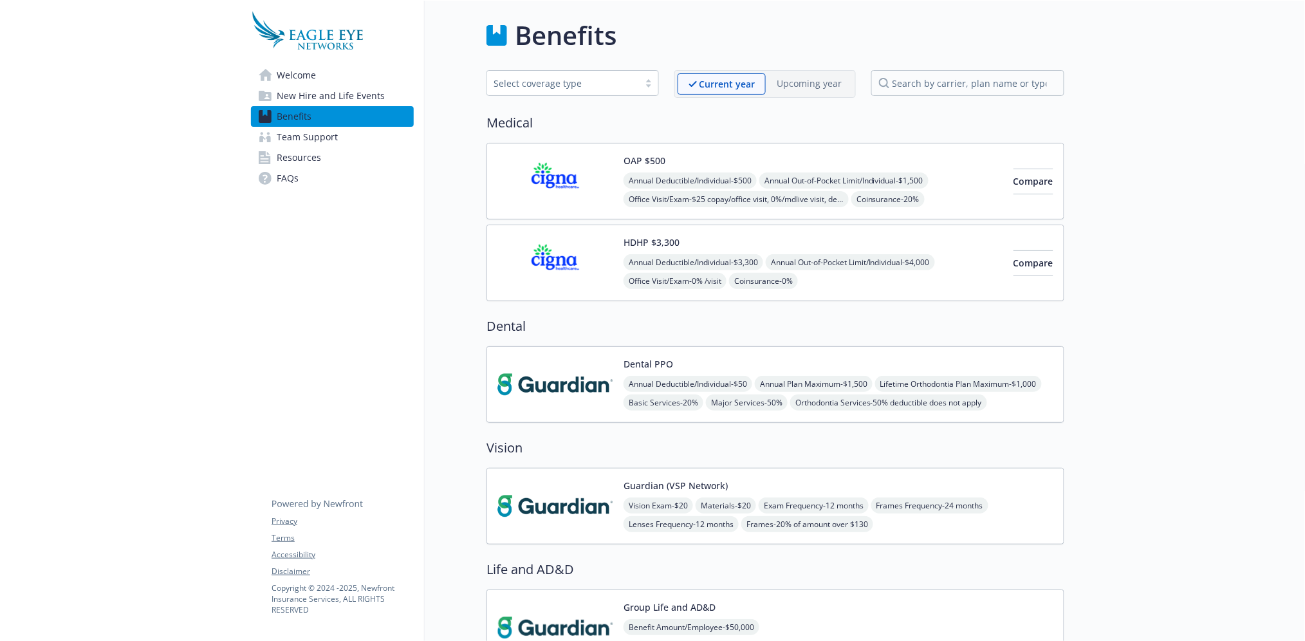
click at [1013, 249] on div "Compare" at bounding box center [1033, 262] width 40 height 55
click at [1020, 178] on span "Compare" at bounding box center [1033, 181] width 40 height 12
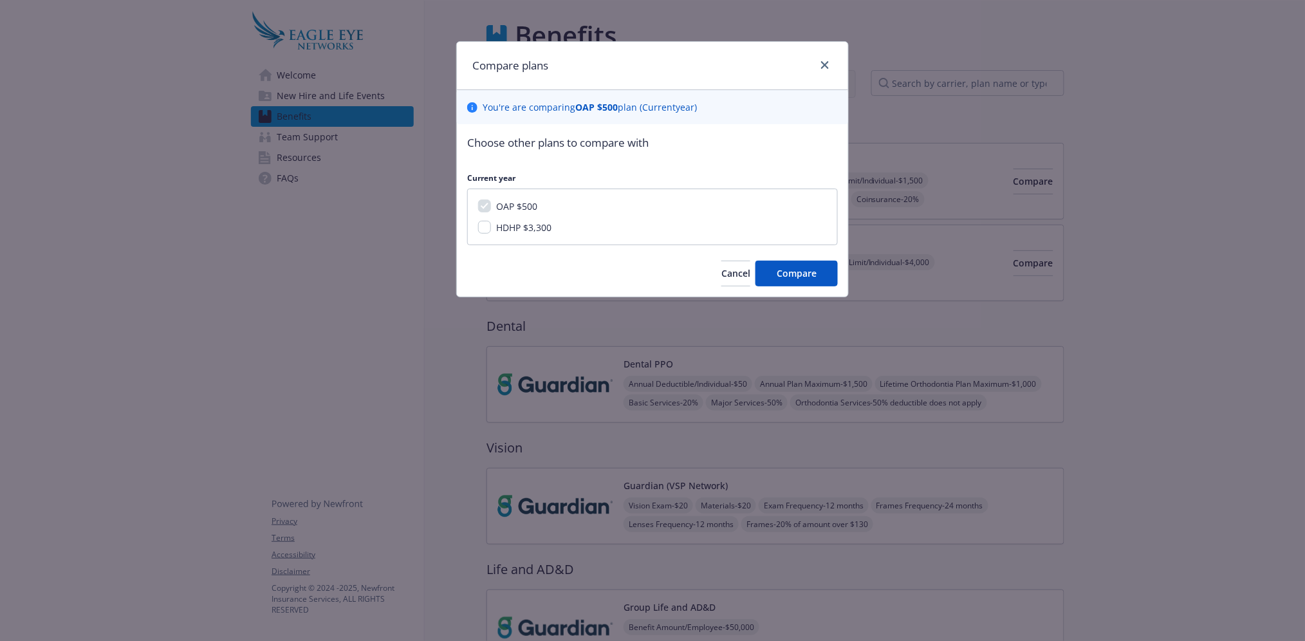
click at [546, 230] on span "HDHP $3,300" at bounding box center [523, 227] width 55 height 12
click at [491, 230] on input "HDHP $3,300" at bounding box center [484, 227] width 13 height 13
checkbox input "true"
click at [824, 274] on button "Compare" at bounding box center [796, 274] width 82 height 26
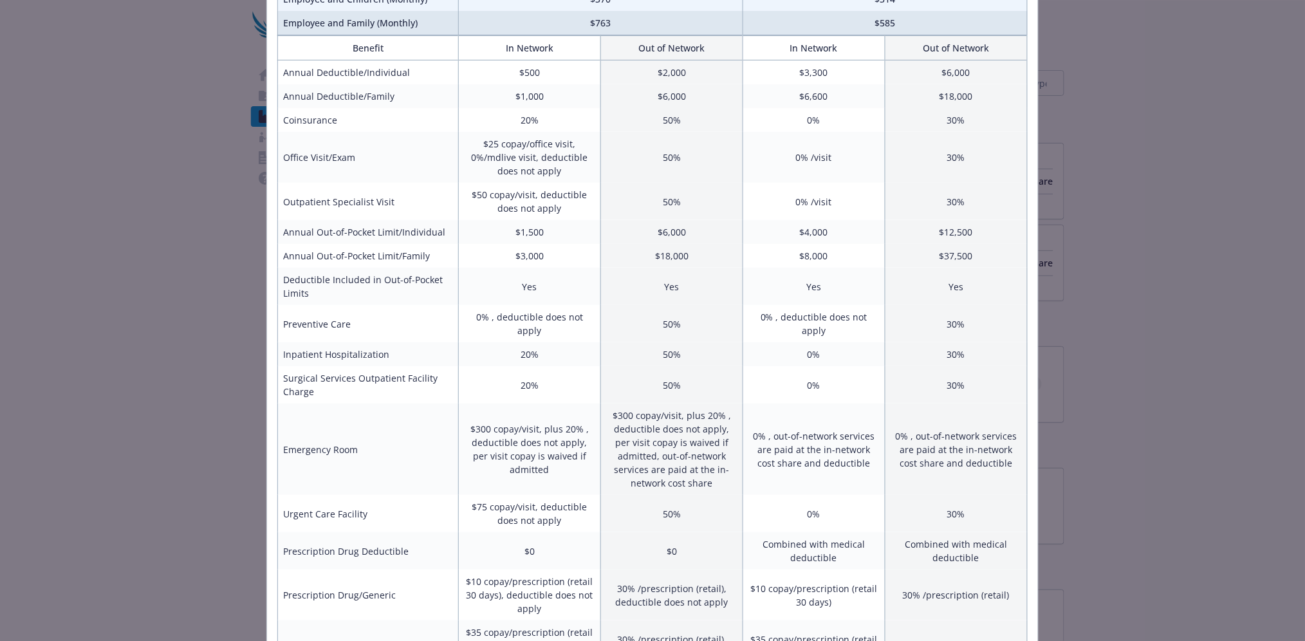
scroll to position [207, 0]
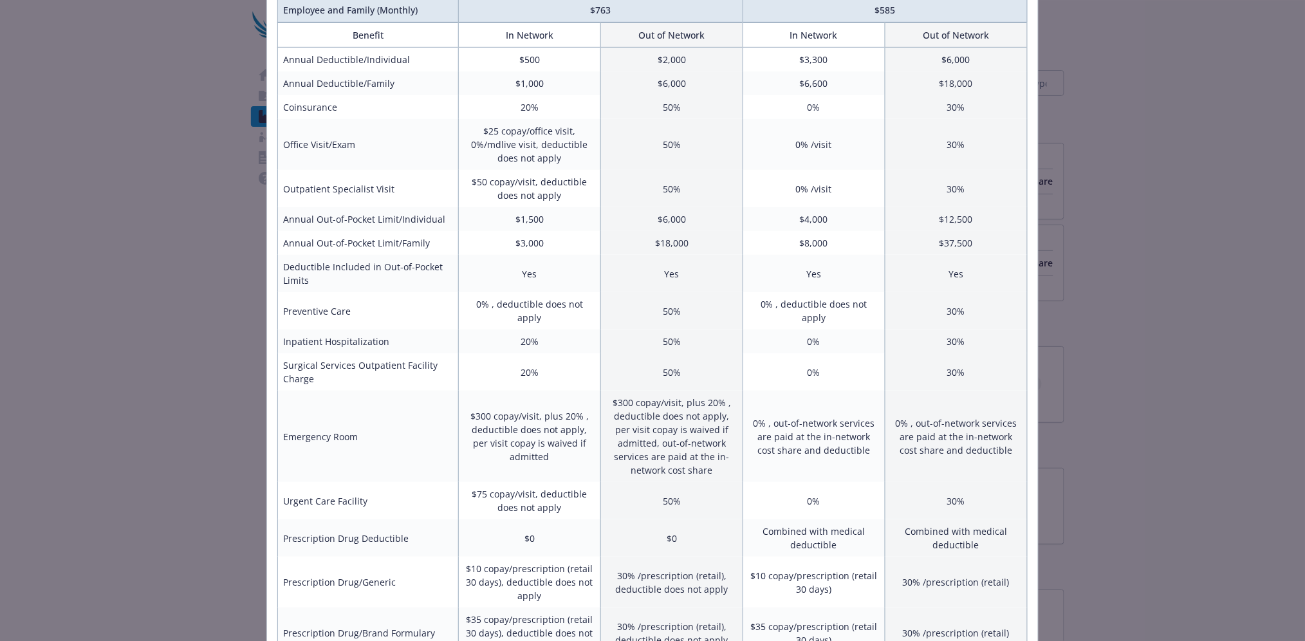
click at [1197, 389] on div "Benefits Info OAP $500 Current year HDHP $3,300 Current year Employee Only (Mon…" at bounding box center [652, 320] width 1305 height 641
click at [1149, 82] on div "Benefits Info OAP $500 Current year HDHP $3,300 Current year Employee Only (Mon…" at bounding box center [652, 320] width 1305 height 641
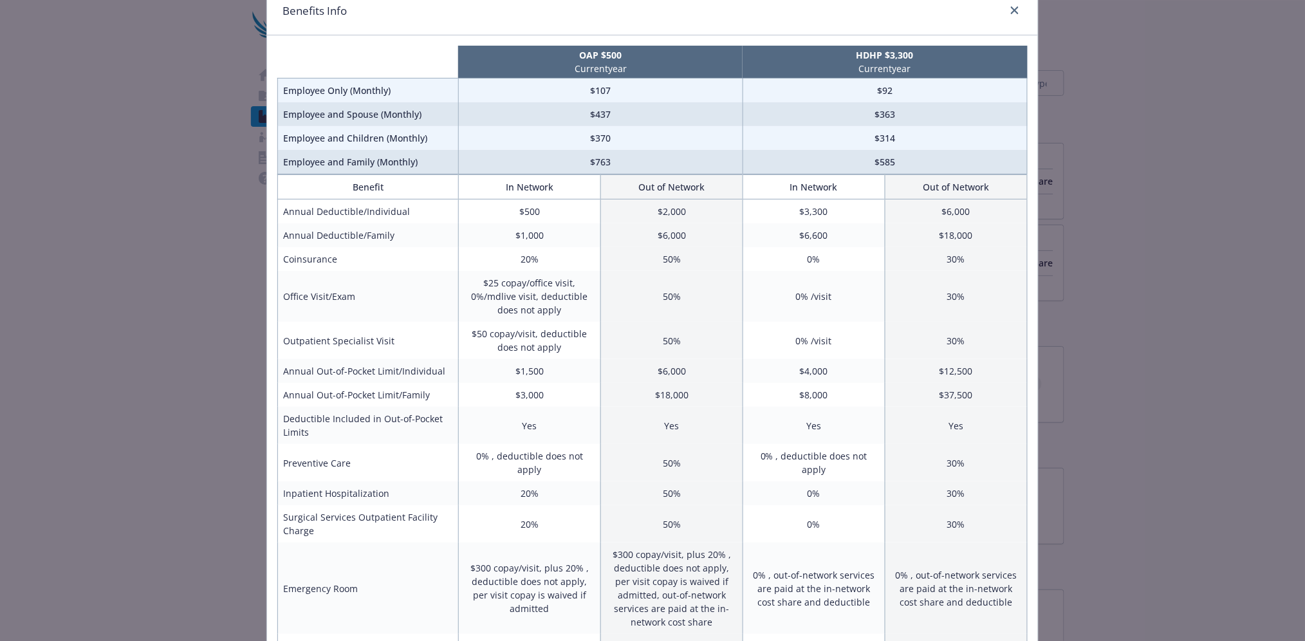
scroll to position [0, 0]
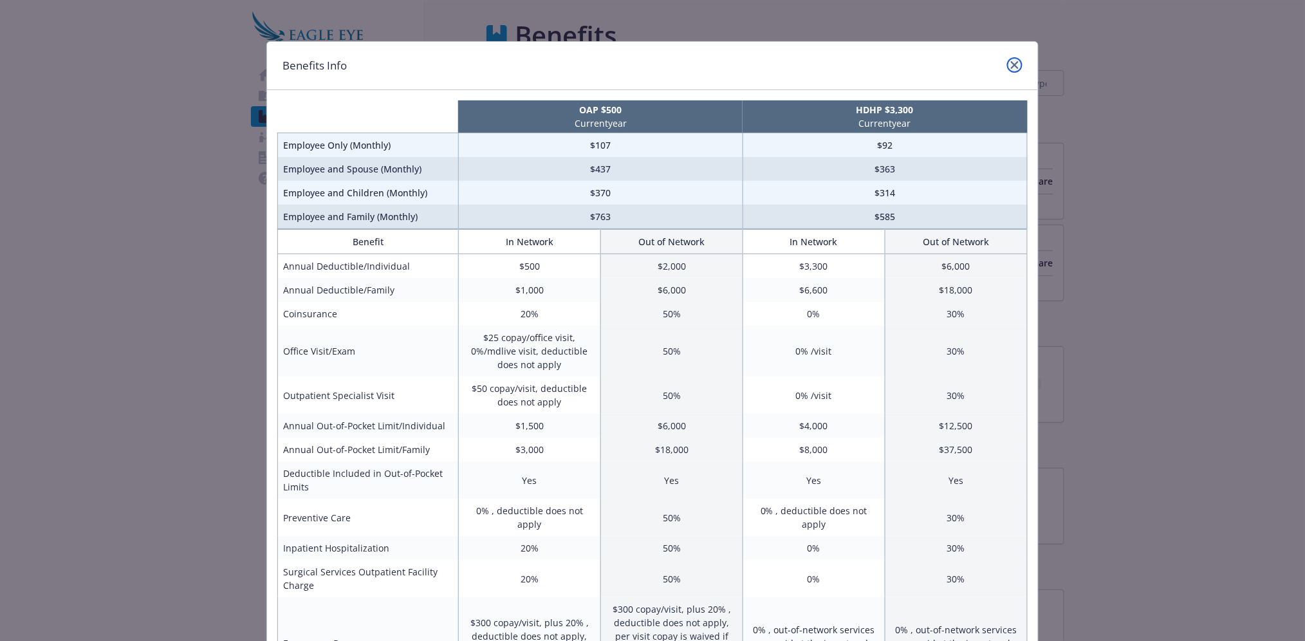
click at [1012, 62] on icon "close" at bounding box center [1015, 65] width 8 height 8
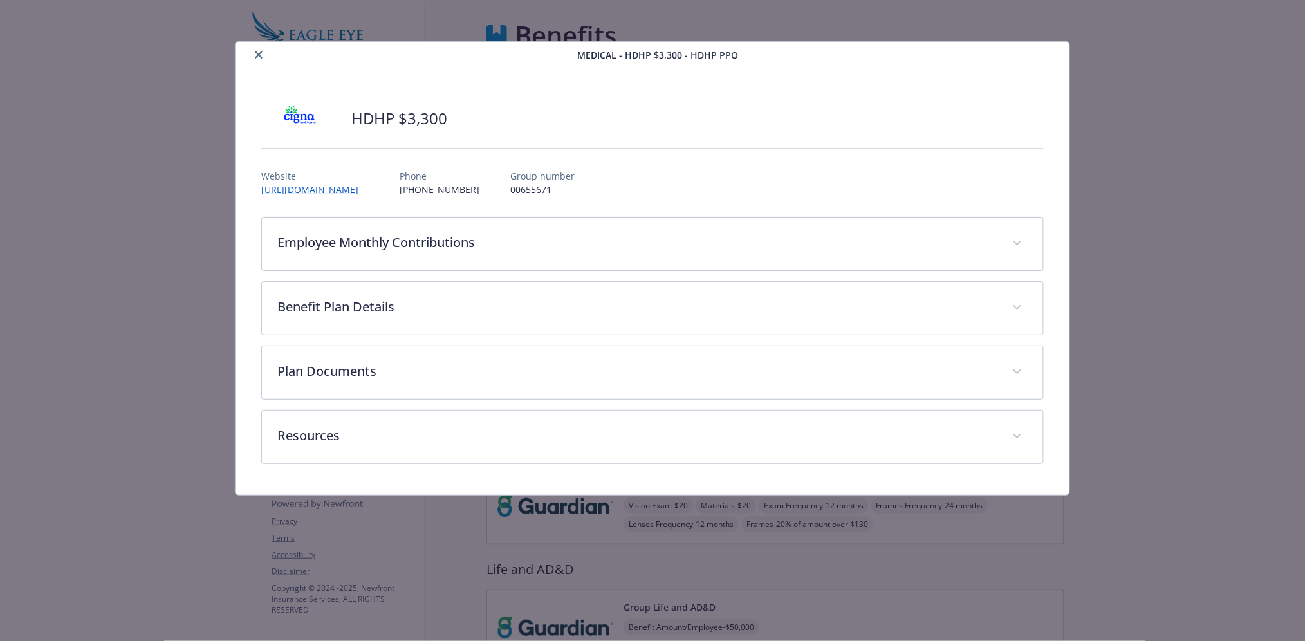
drag, startPoint x: 557, startPoint y: 156, endPoint x: 564, endPoint y: 161, distance: 8.8
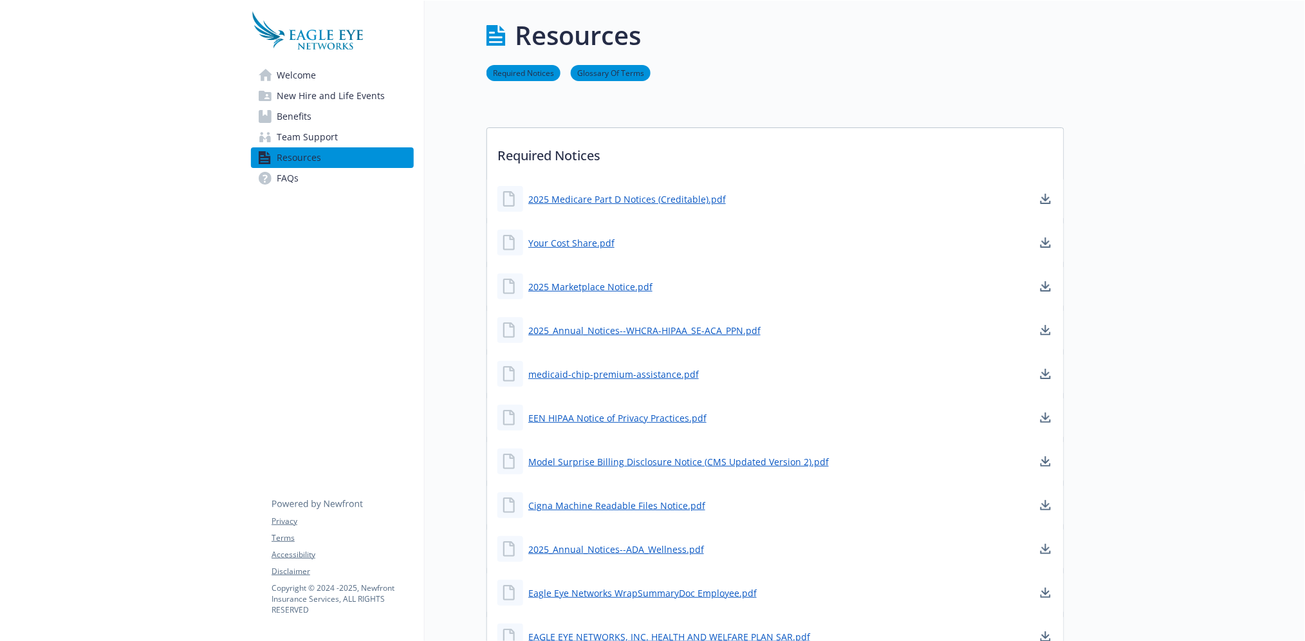
drag, startPoint x: 556, startPoint y: 164, endPoint x: 563, endPoint y: 175, distance: 13.0
drag, startPoint x: 557, startPoint y: 172, endPoint x: 562, endPoint y: 178, distance: 7.3
